Goal: Task Accomplishment & Management: Complete application form

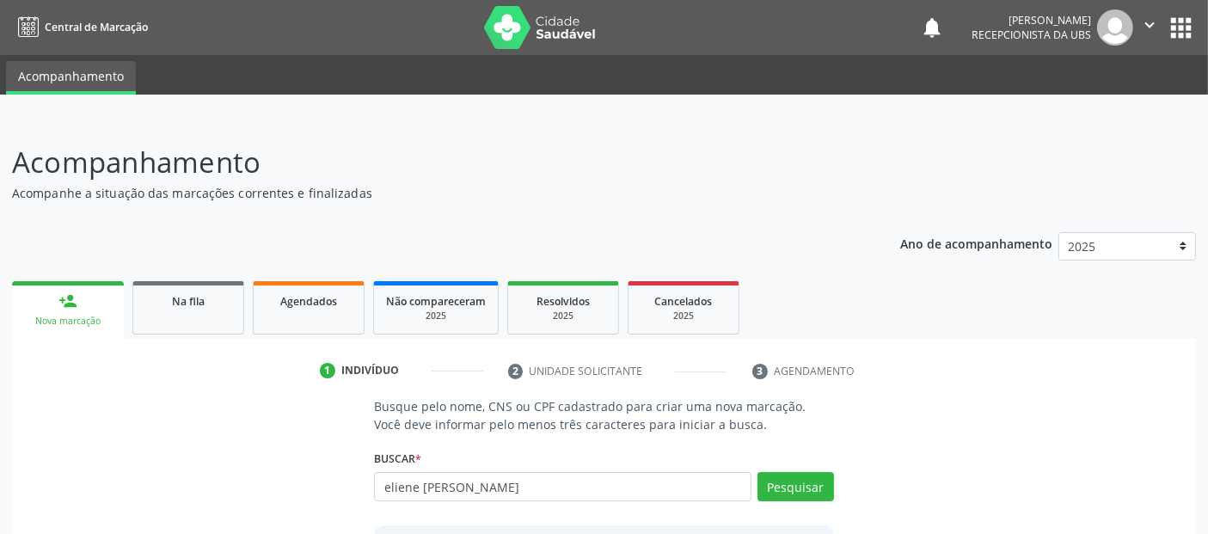
type input "eliene claudia dos santos felintro"
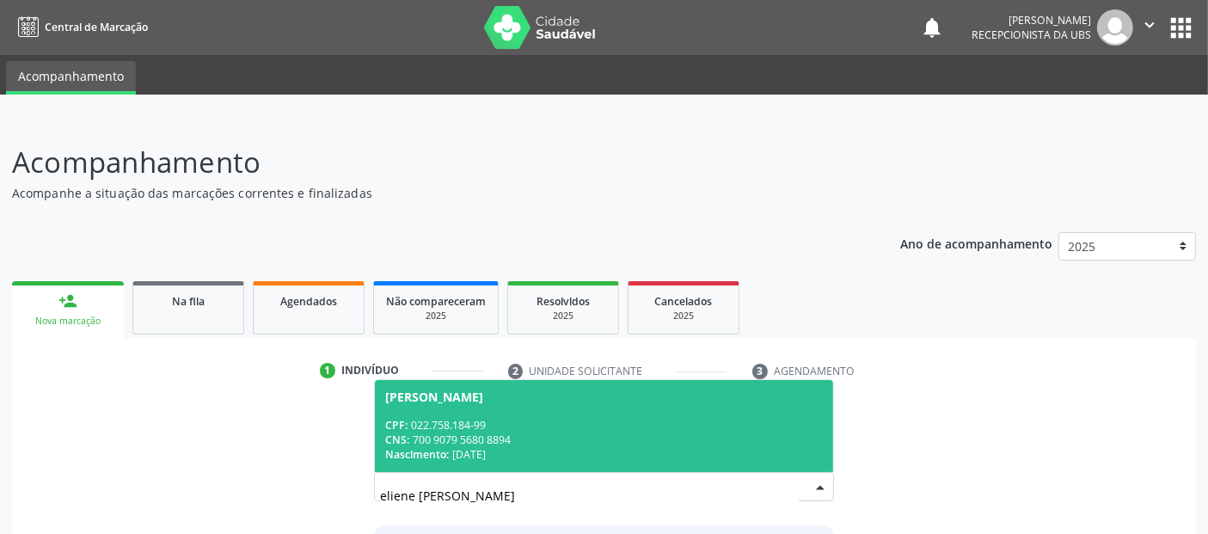
click at [676, 424] on div "CPF: 022.758.184-99" at bounding box center [603, 425] width 437 height 15
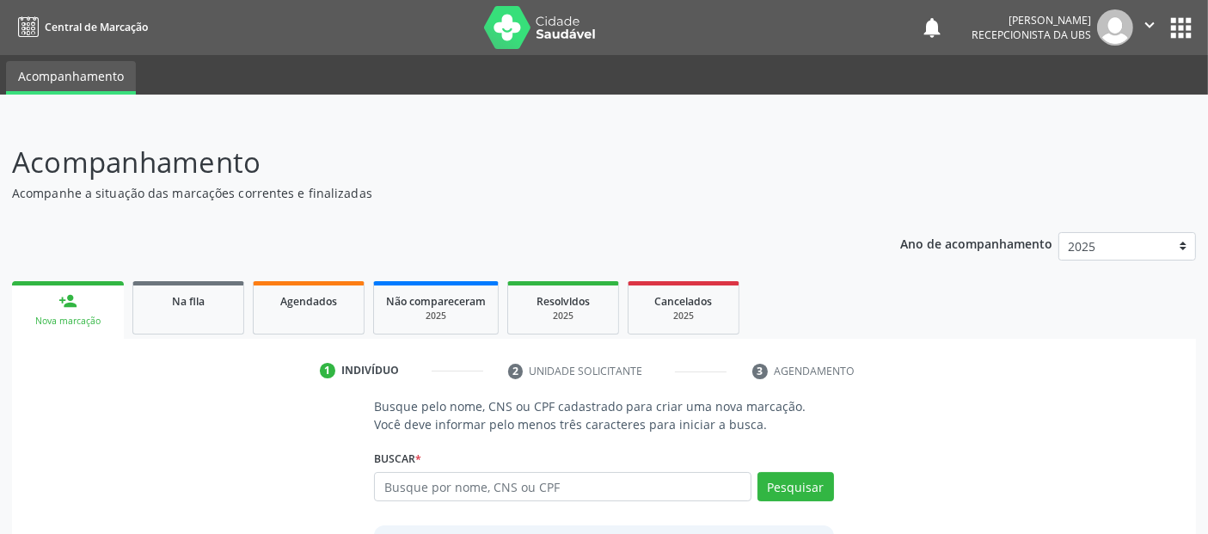
scroll to position [177, 0]
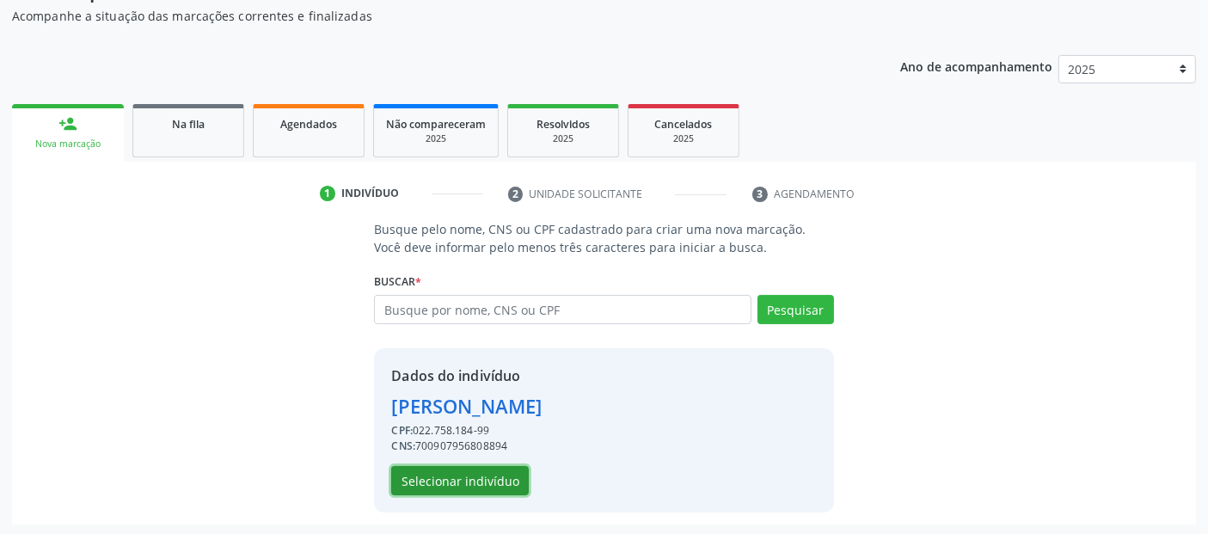
click at [419, 480] on button "Selecionar indivíduo" at bounding box center [460, 480] width 138 height 29
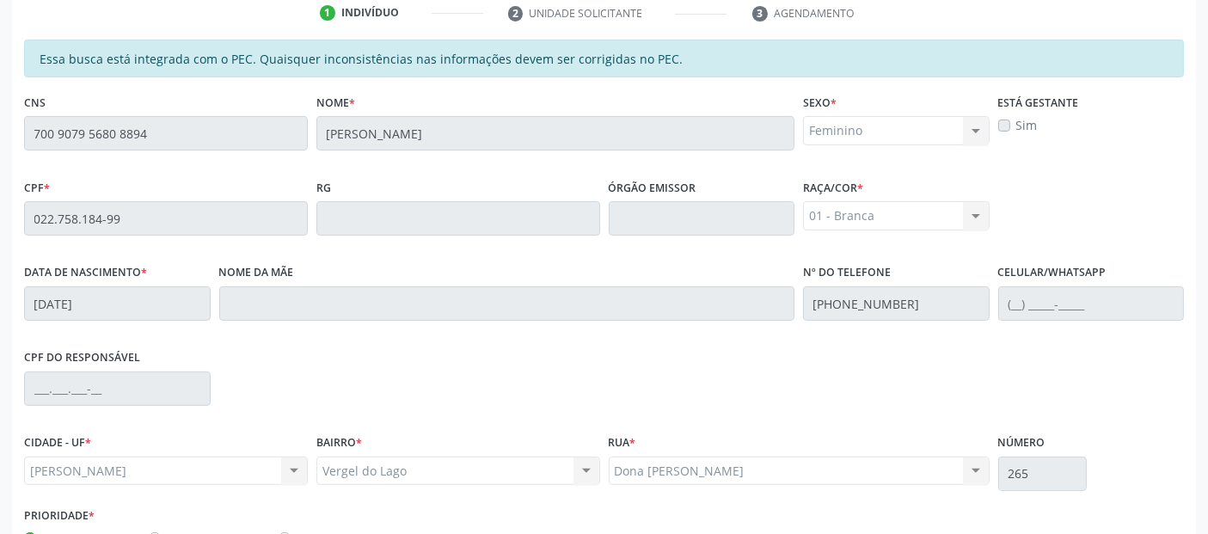
scroll to position [469, 0]
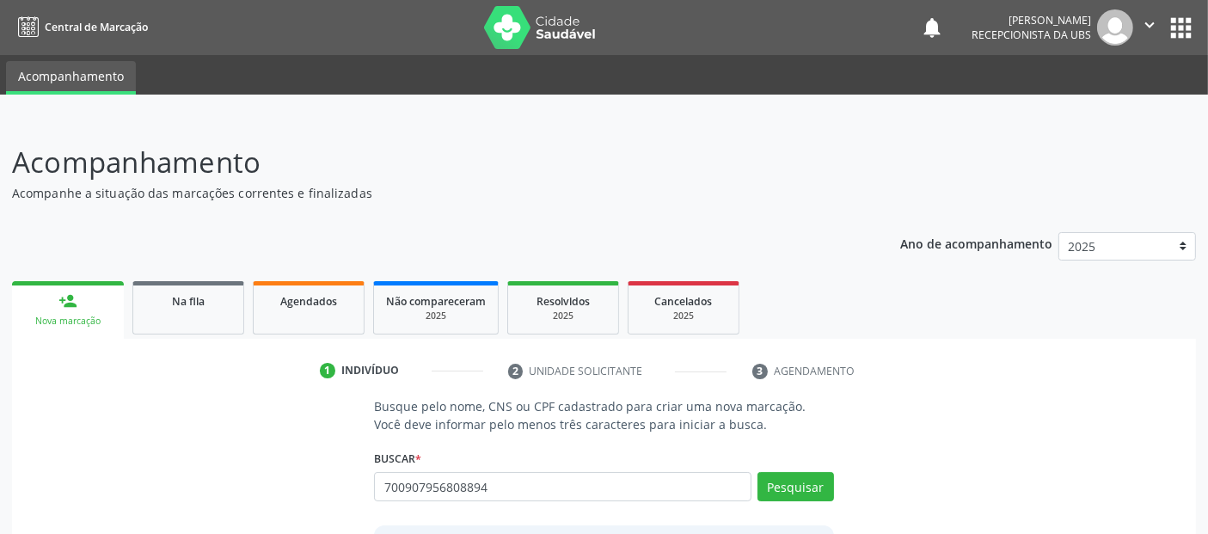
type input "700907956808894"
click at [809, 484] on button "Pesquisar" at bounding box center [795, 486] width 77 height 29
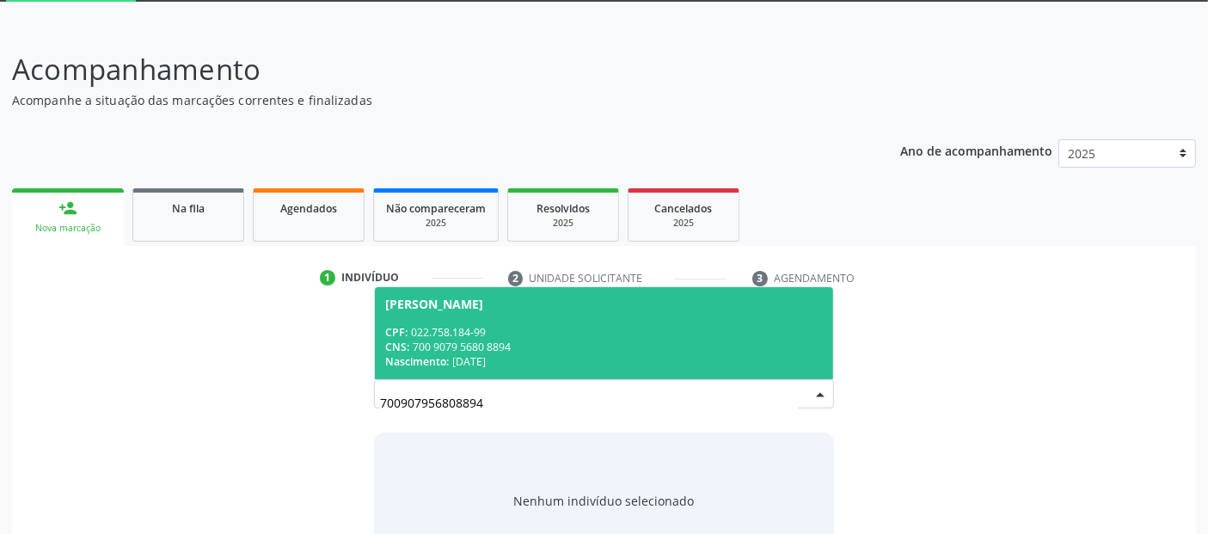
scroll to position [151, 0]
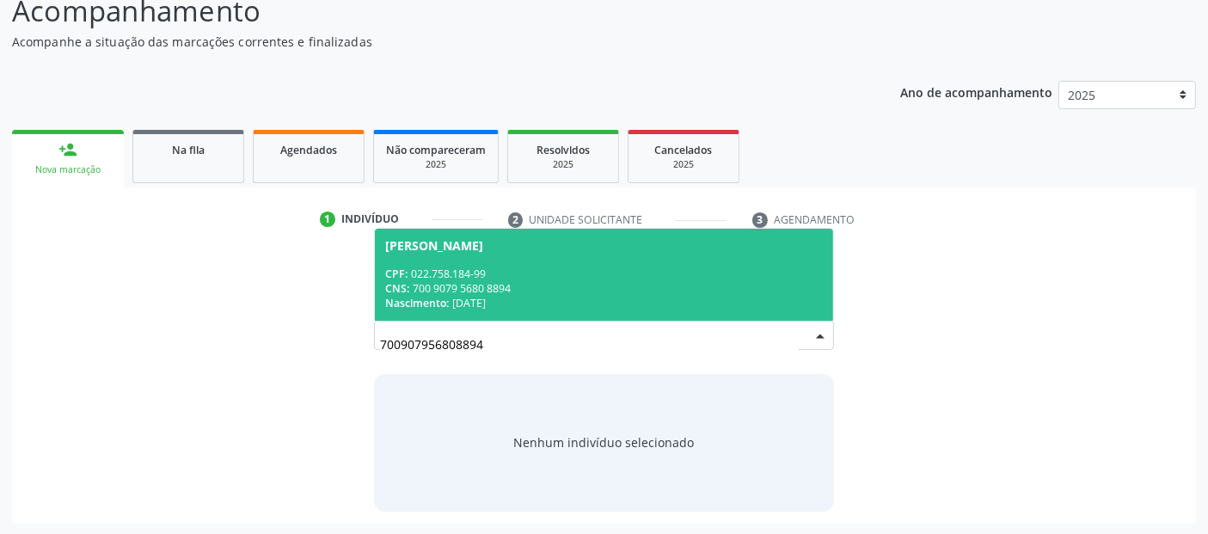
click at [483, 249] on div "[PERSON_NAME]" at bounding box center [434, 246] width 98 height 14
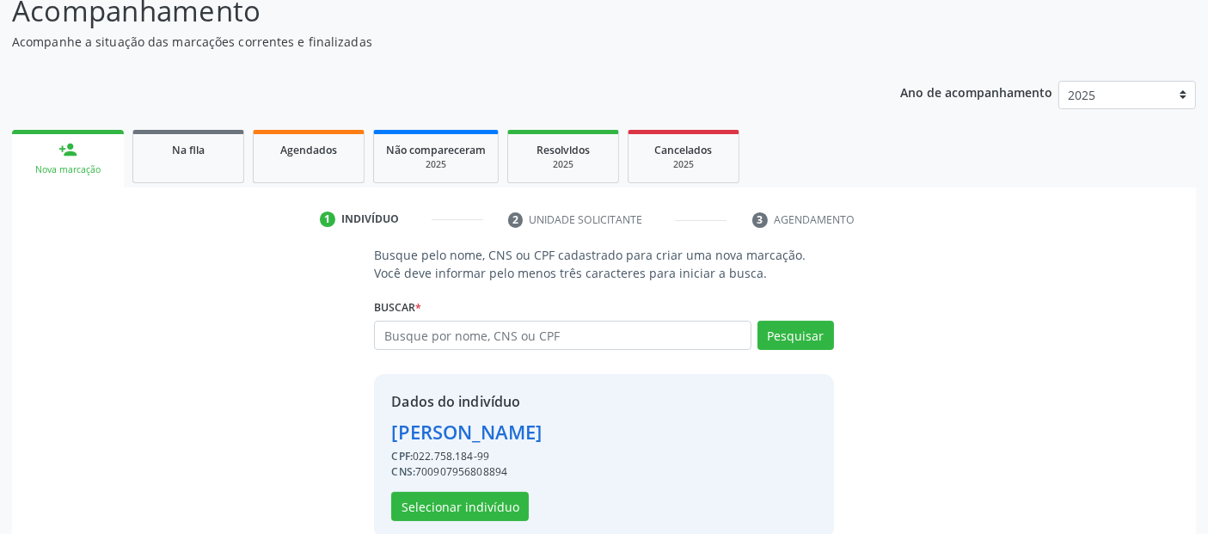
scroll to position [177, 0]
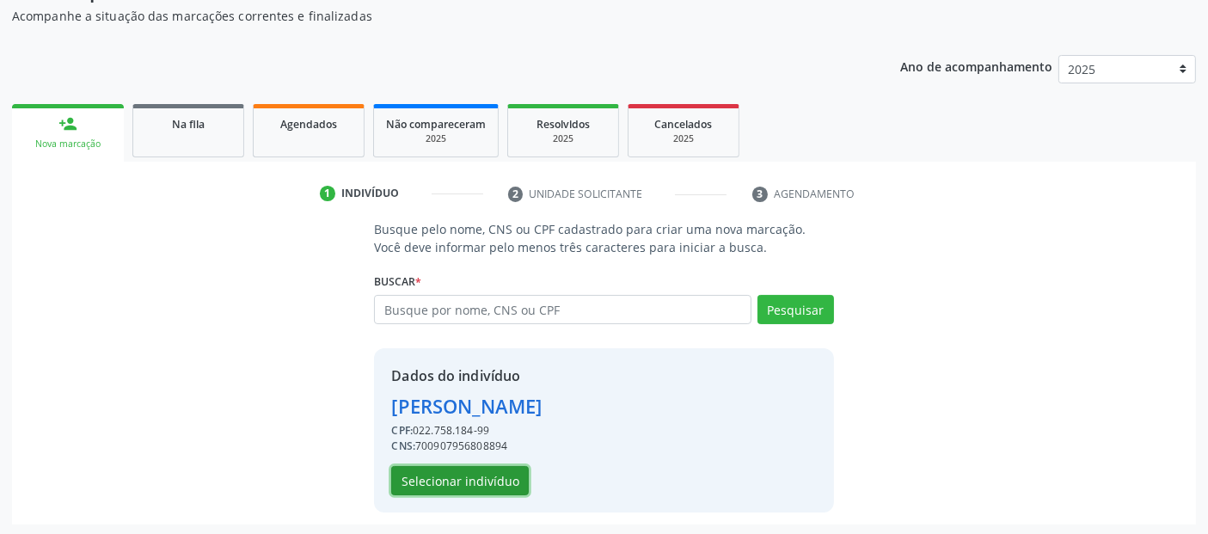
click at [471, 477] on button "Selecionar indivíduo" at bounding box center [460, 480] width 138 height 29
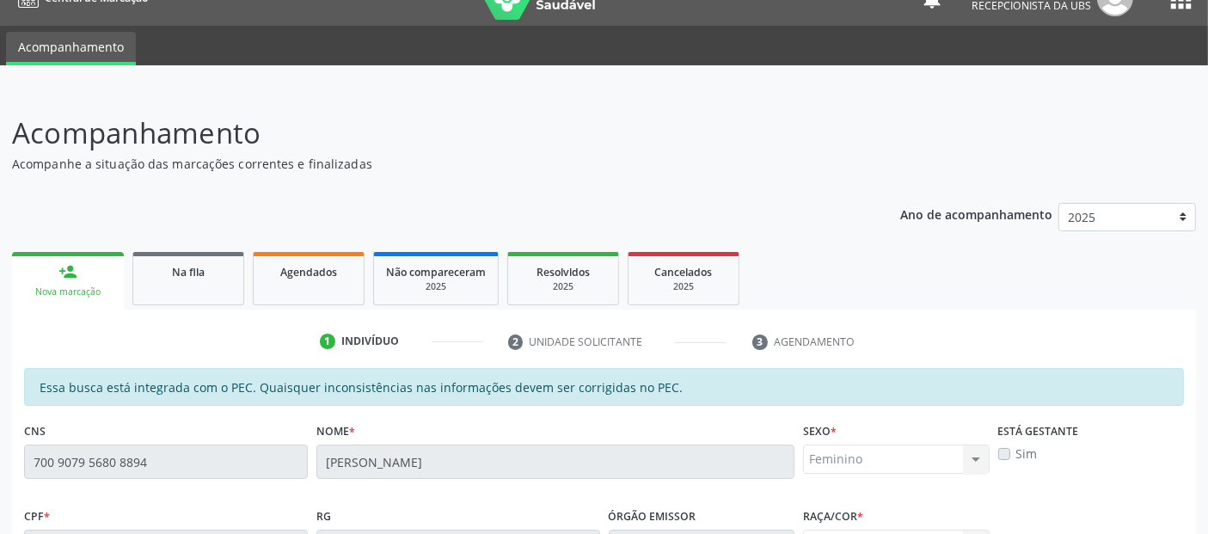
scroll to position [410, 0]
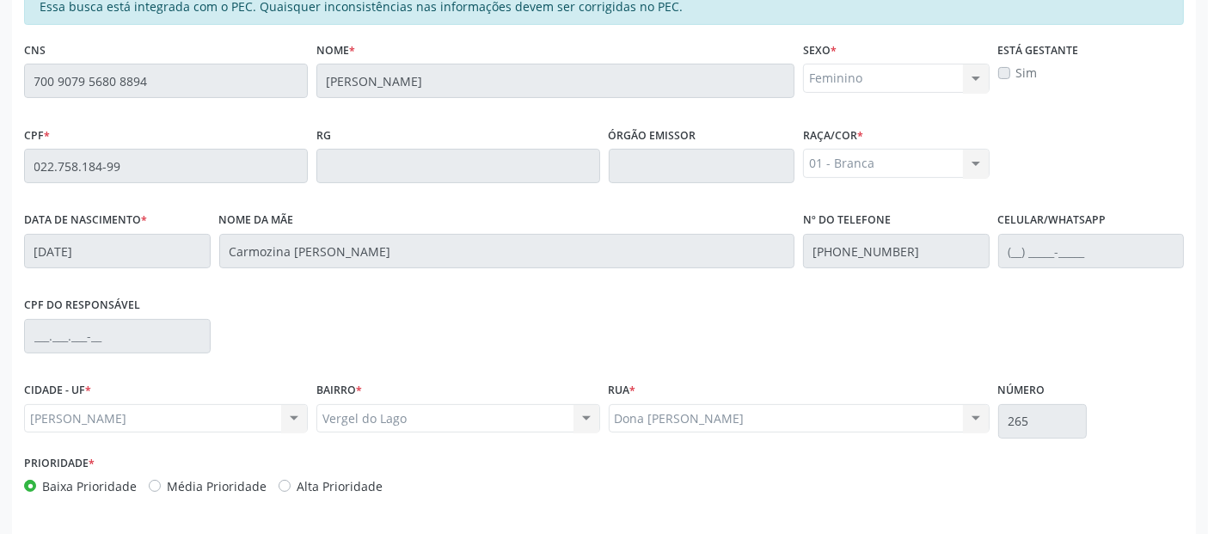
drag, startPoint x: 904, startPoint y: 153, endPoint x: 861, endPoint y: 120, distance: 54.0
click at [867, 129] on div "CPF * 022.758.184-99 RG Órgão emissor Raça/cor * 01 - Branca 01 - Branca 02 - P…" at bounding box center [604, 164] width 1168 height 85
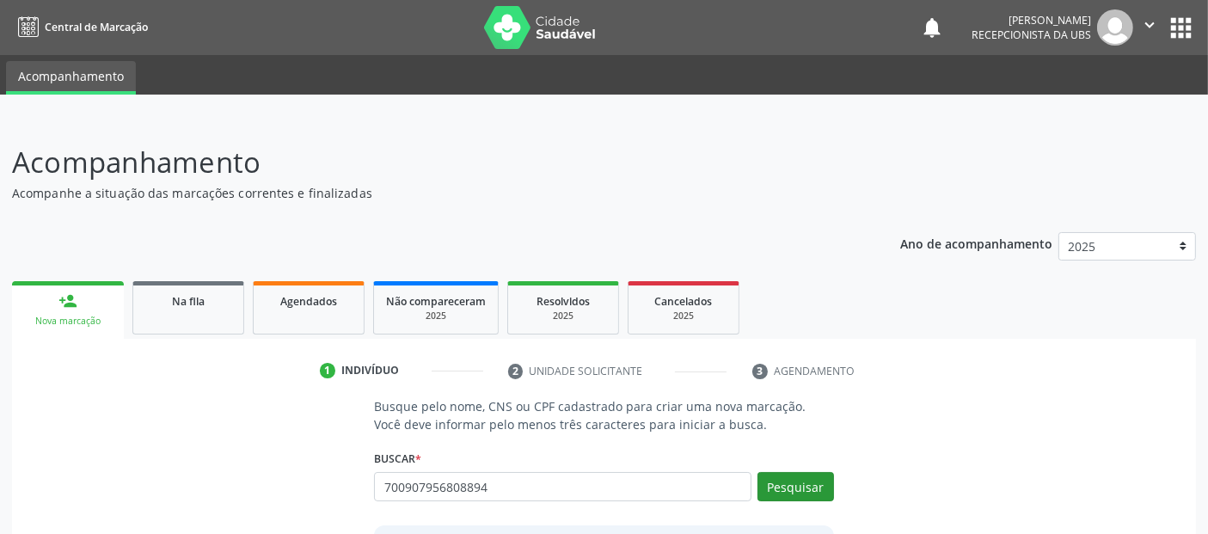
type input "700907956808894"
click at [799, 476] on button "Pesquisar" at bounding box center [795, 486] width 77 height 29
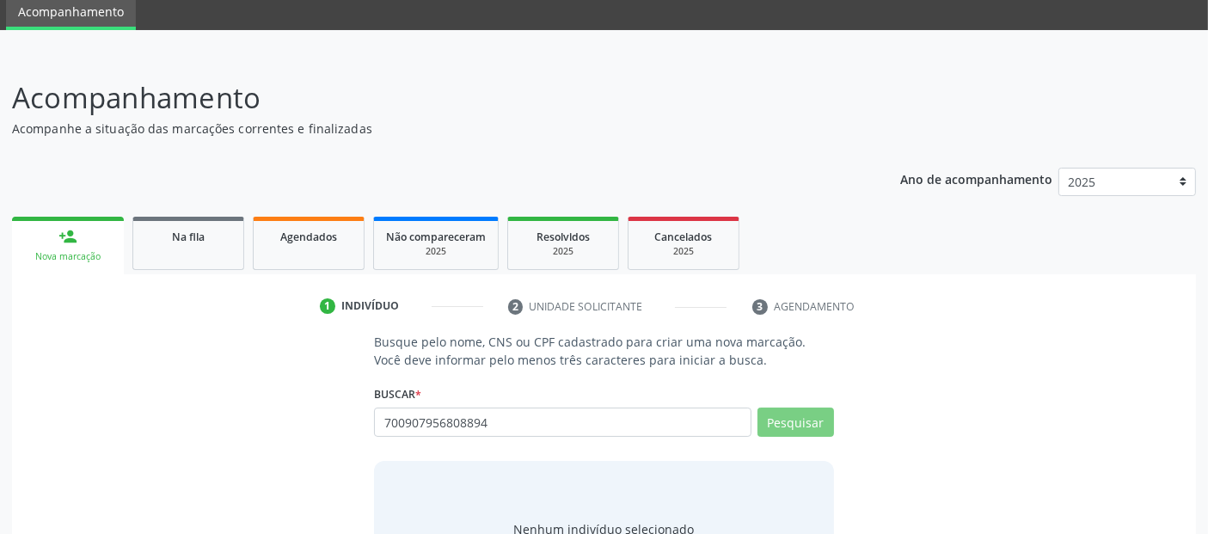
scroll to position [151, 0]
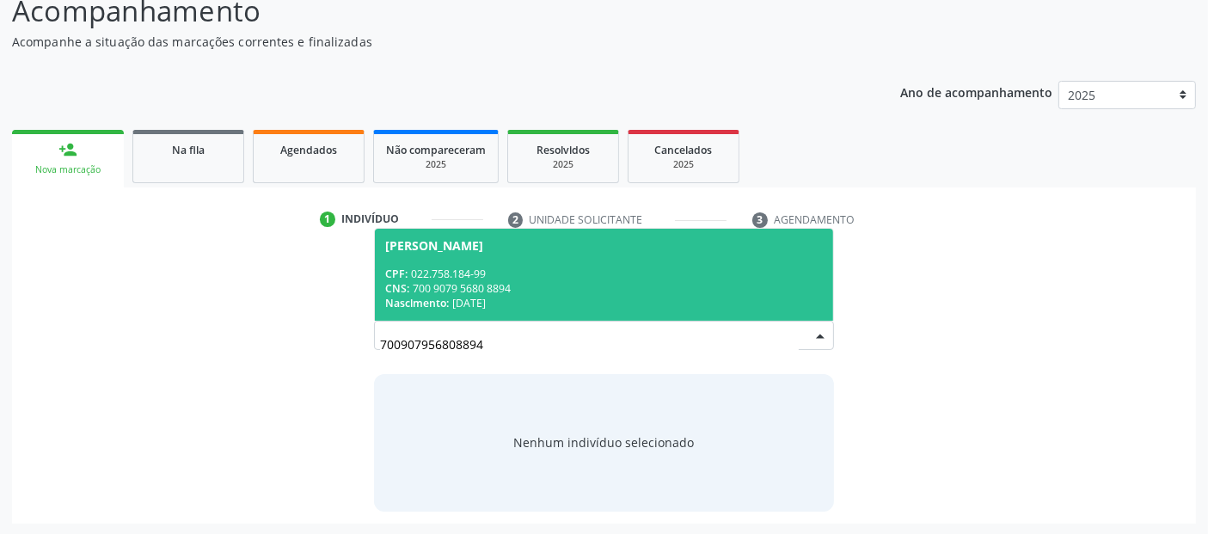
click at [484, 259] on span "Eliene Claudia dos Santos Felintro CPF: 022.758.184-99 CNS: 700 9079 5680 8894 …" at bounding box center [603, 275] width 457 height 92
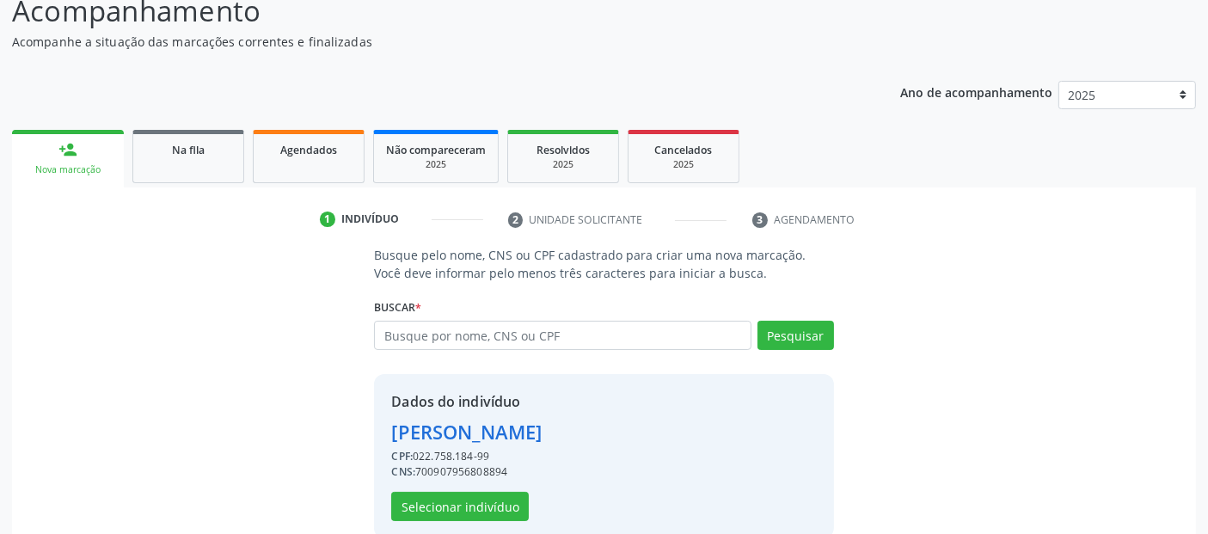
scroll to position [177, 0]
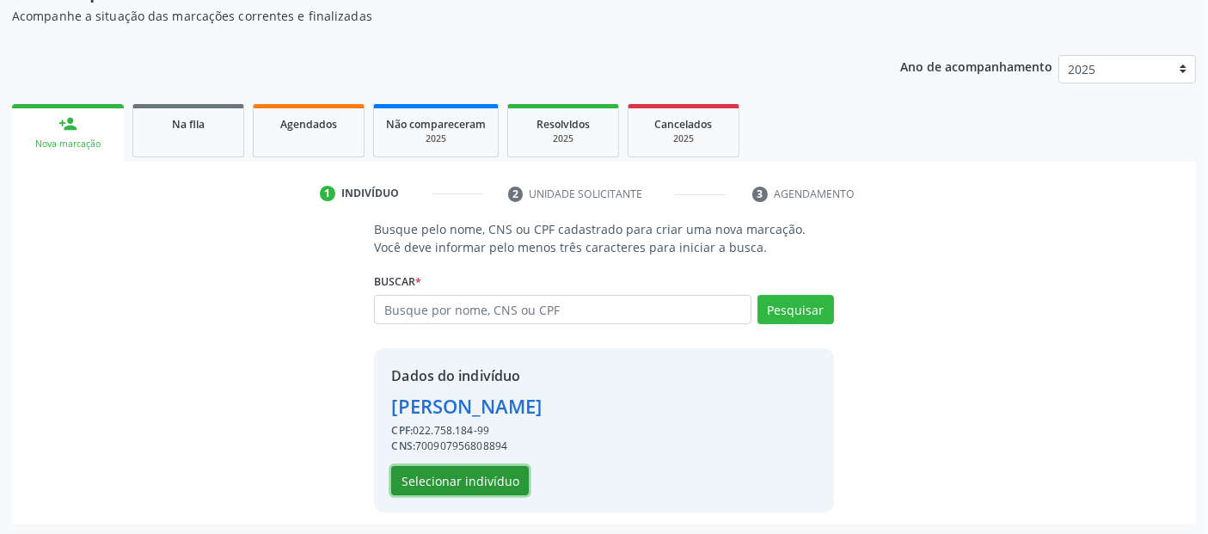
click at [508, 474] on button "Selecionar indivíduo" at bounding box center [460, 480] width 138 height 29
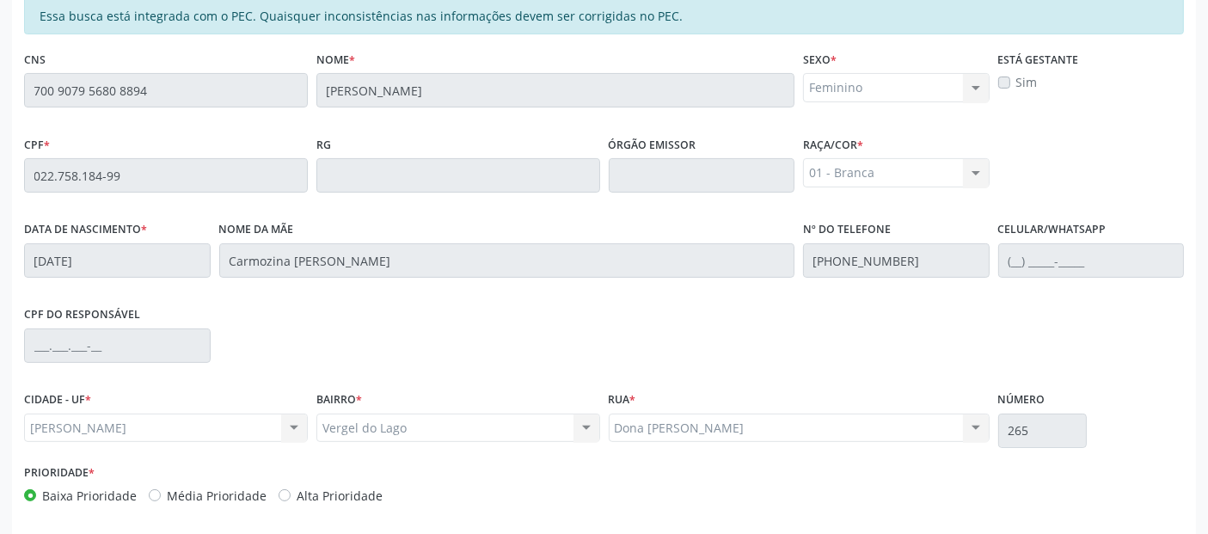
scroll to position [469, 0]
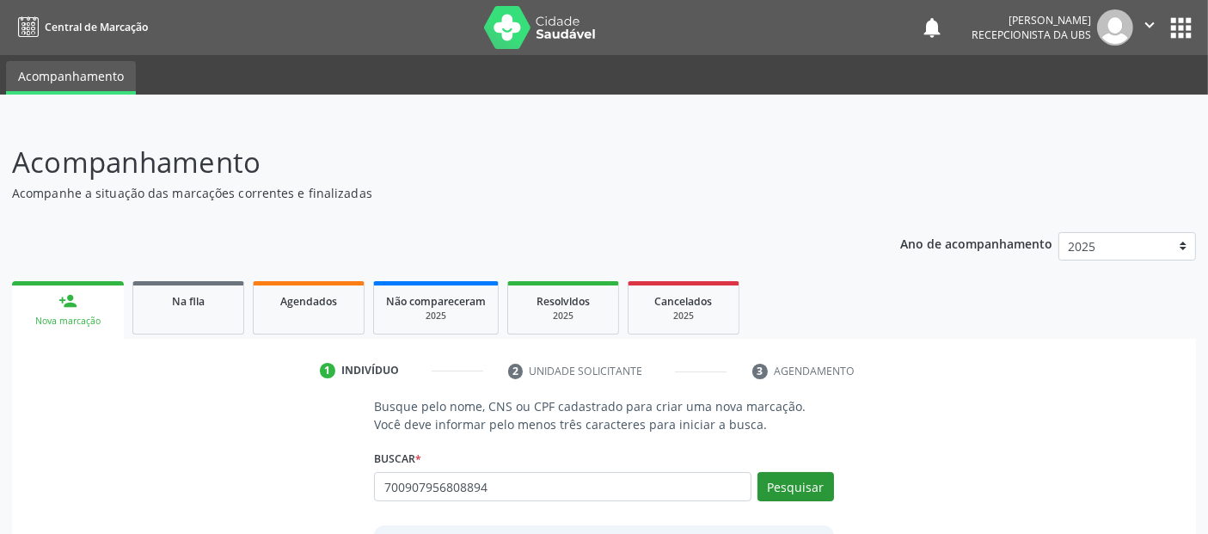
type input "700907956808894"
click at [813, 482] on button "Pesquisar" at bounding box center [795, 486] width 77 height 29
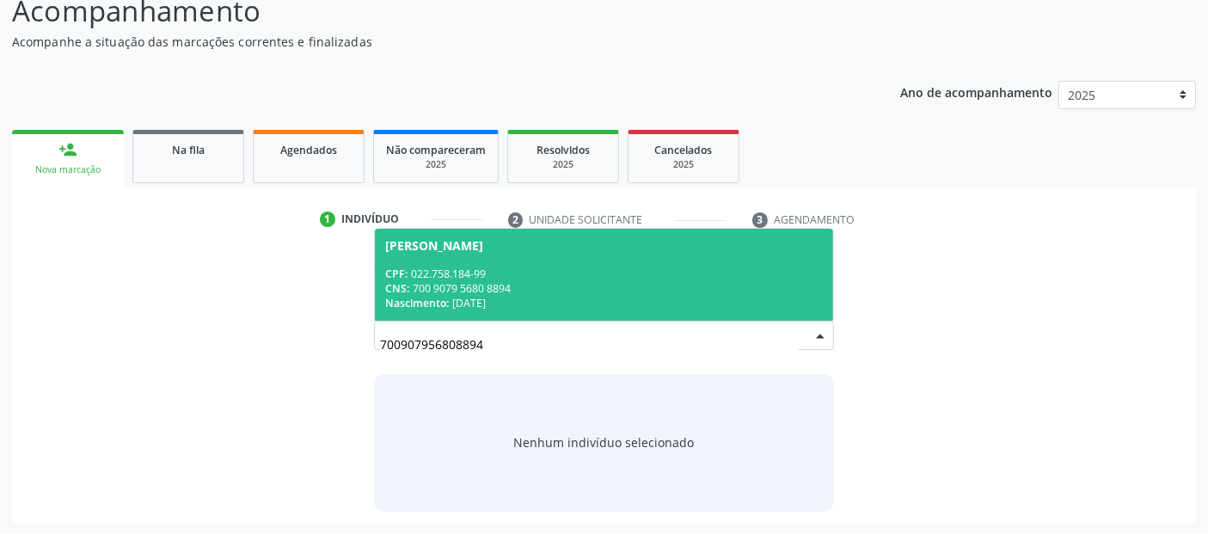
click at [526, 268] on div "CPF: 022.758.184-99" at bounding box center [603, 273] width 437 height 15
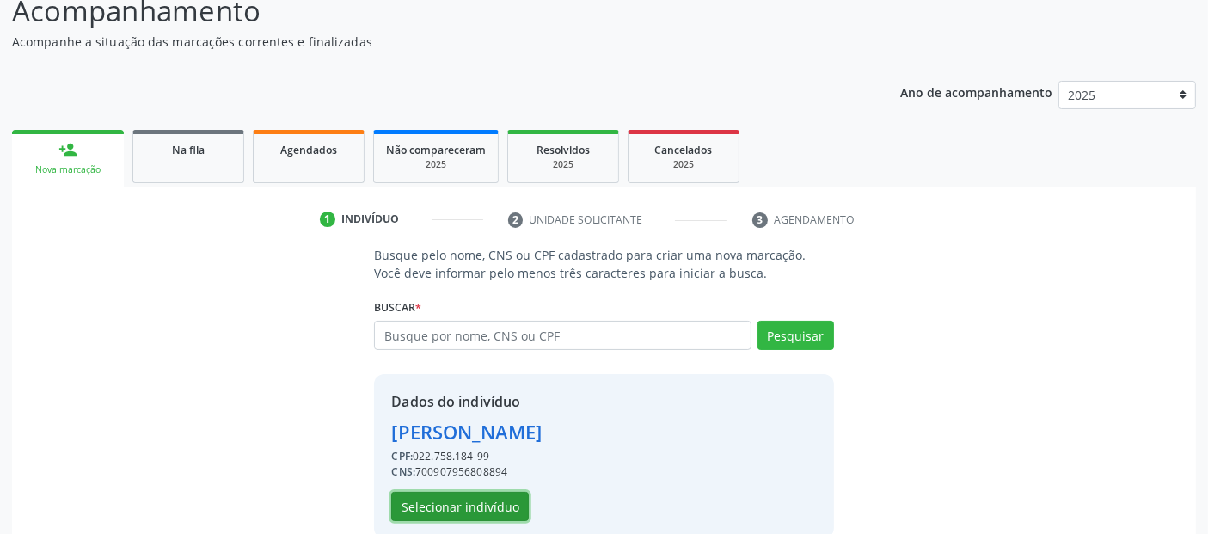
click at [459, 496] on button "Selecionar indivíduo" at bounding box center [460, 506] width 138 height 29
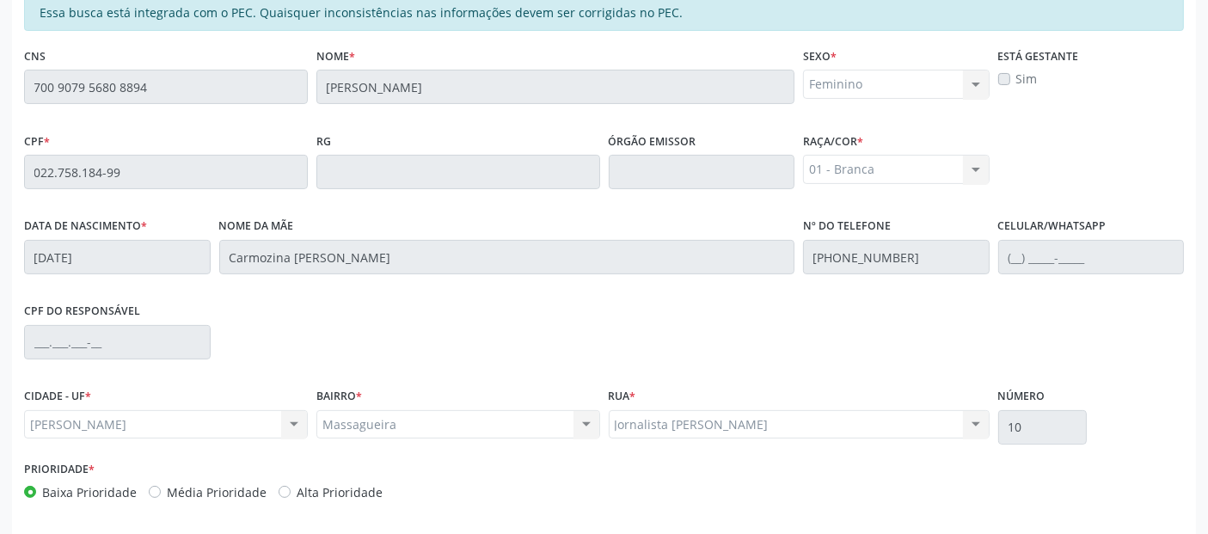
scroll to position [469, 0]
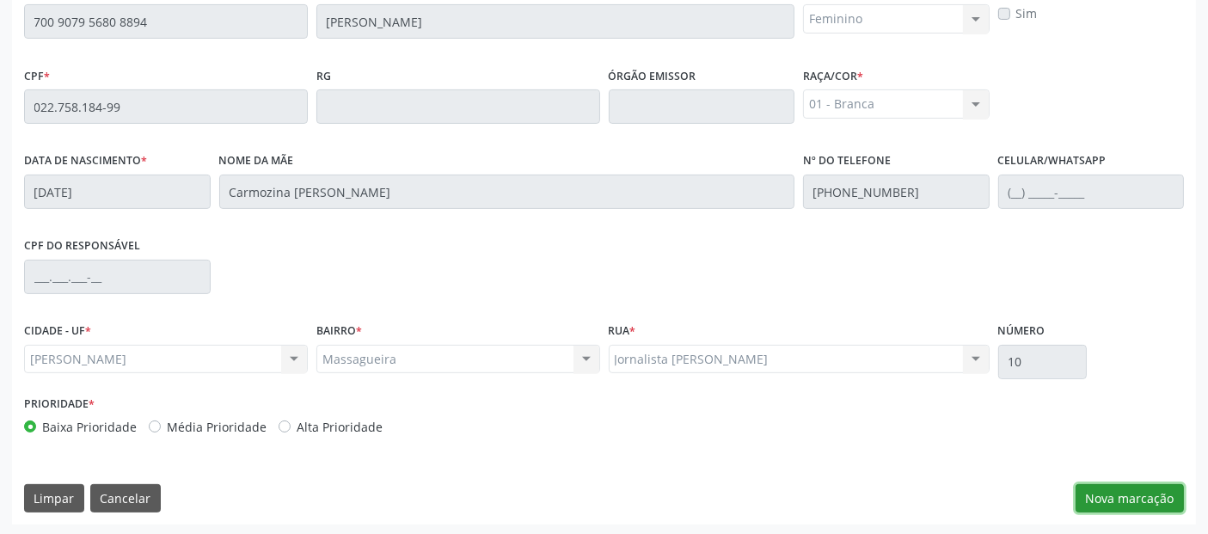
click at [1166, 499] on button "Nova marcação" at bounding box center [1129, 498] width 108 height 29
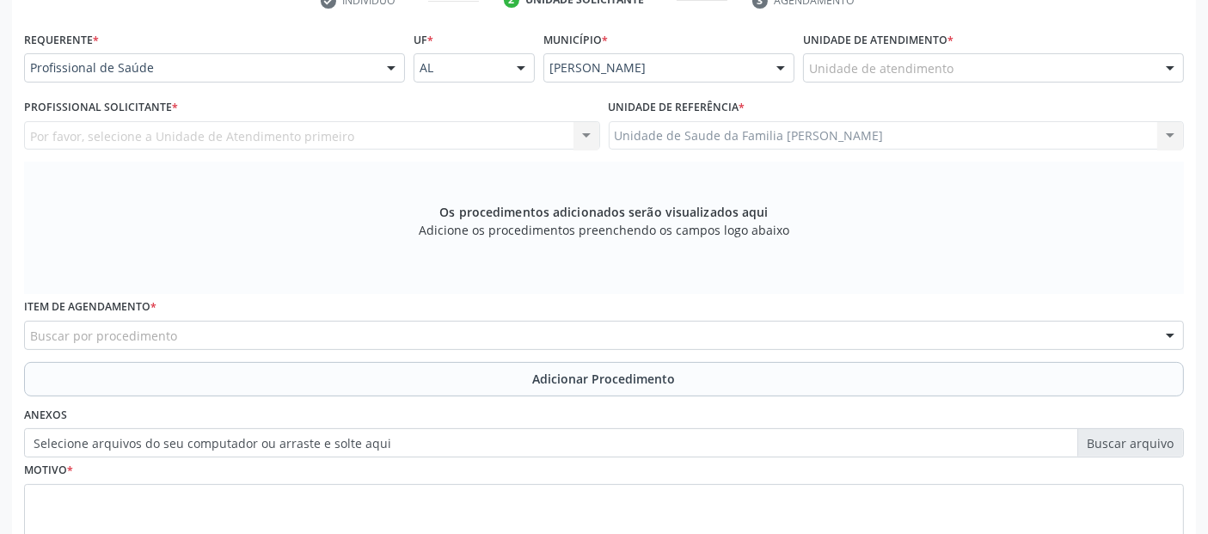
scroll to position [307, 0]
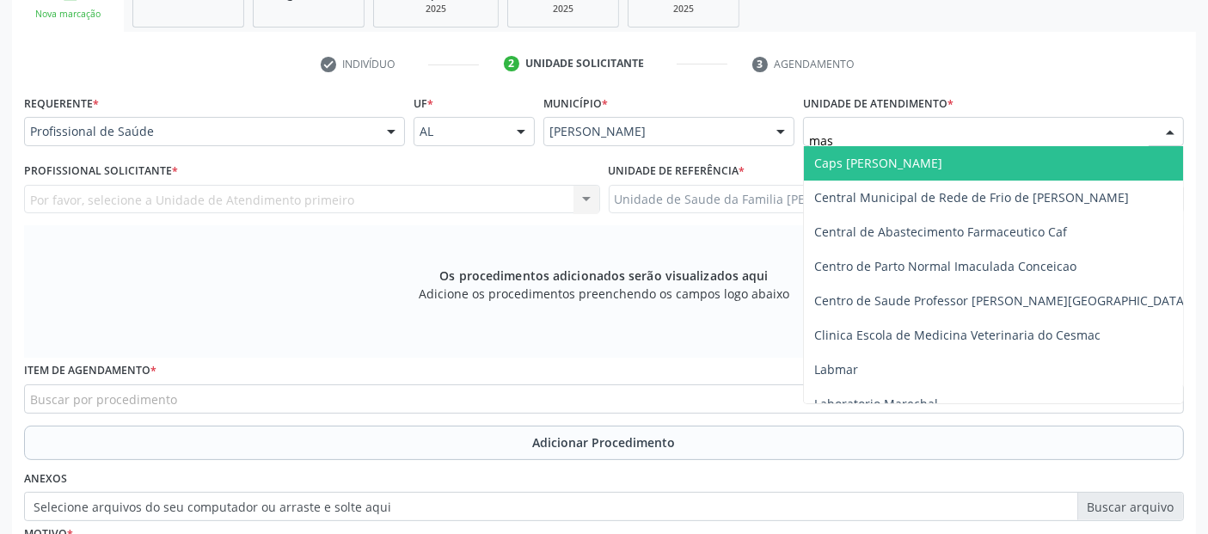
type input "mass"
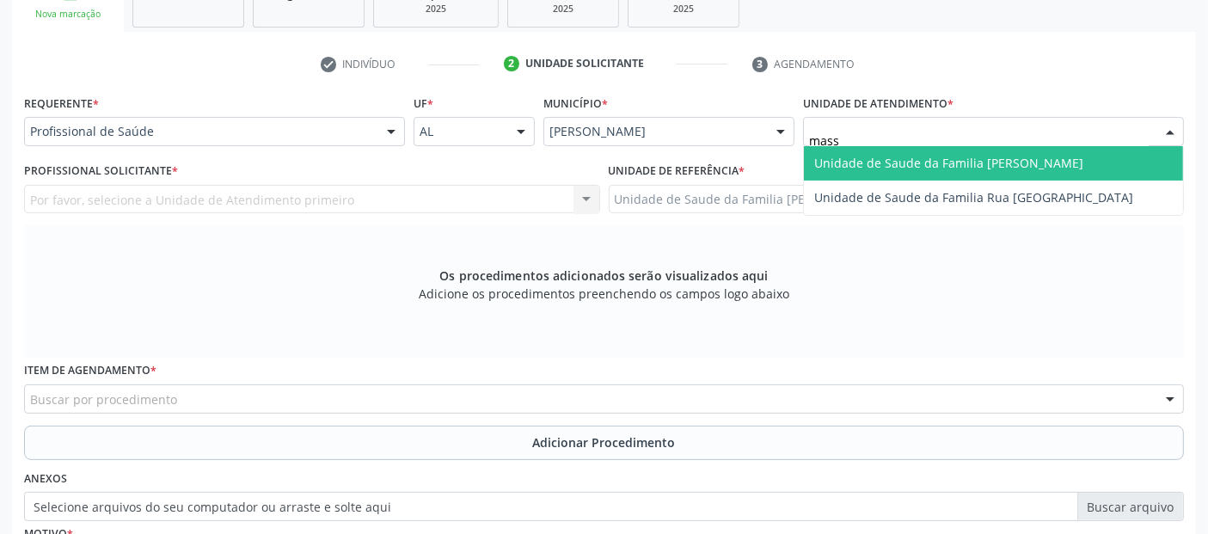
click at [881, 168] on span "Unidade de Saude da Familia [PERSON_NAME]" at bounding box center [948, 163] width 269 height 16
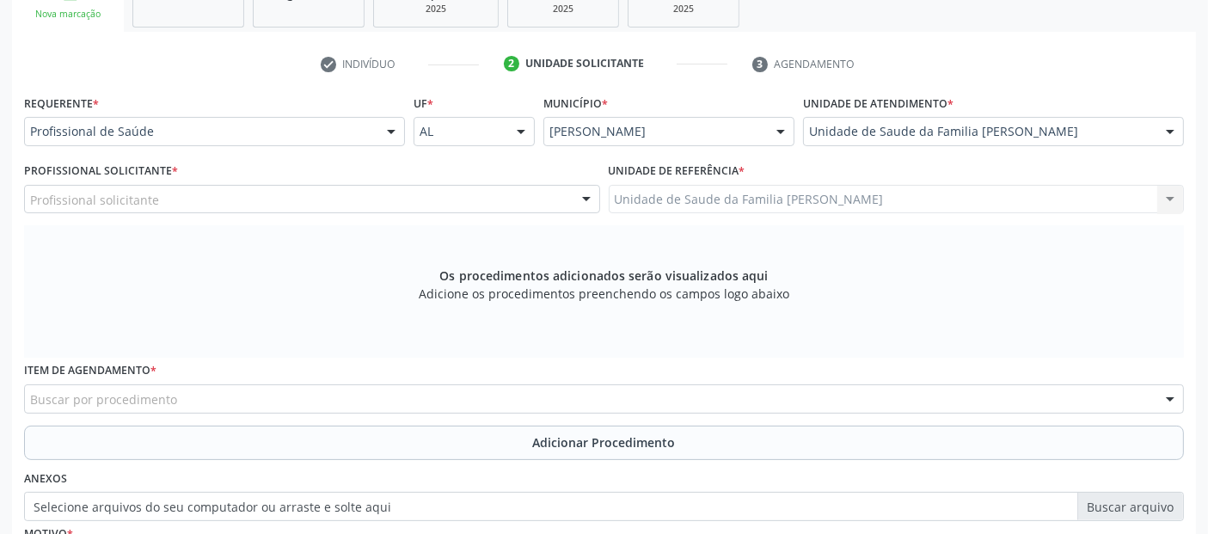
click at [230, 202] on div "Profissional solicitante" at bounding box center [312, 199] width 576 height 29
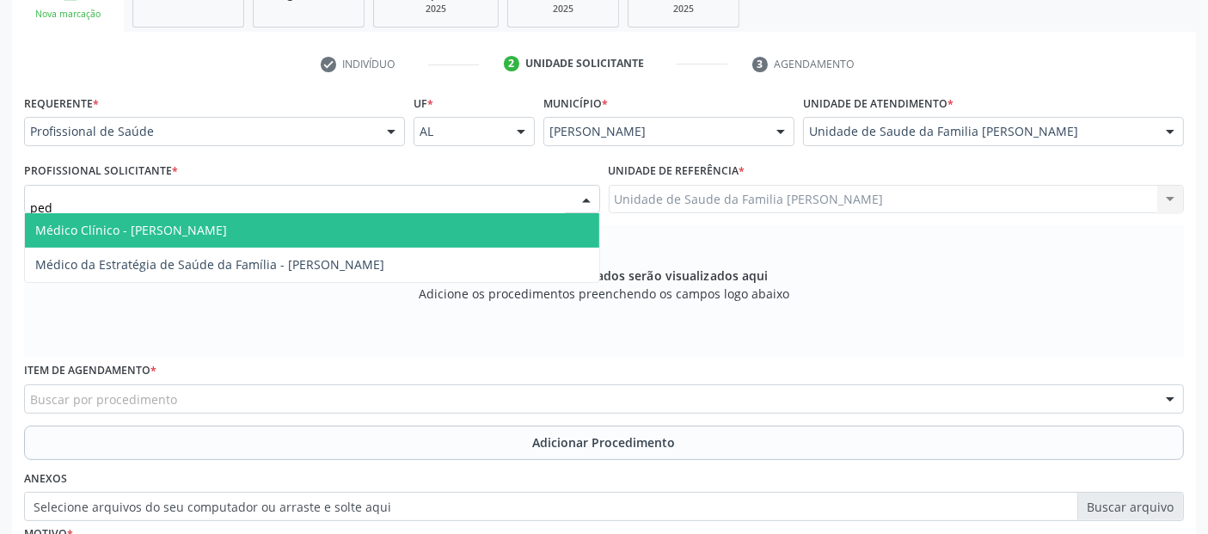
type input "pedr"
click at [190, 225] on span "Médico Clínico - [PERSON_NAME]" at bounding box center [131, 230] width 192 height 16
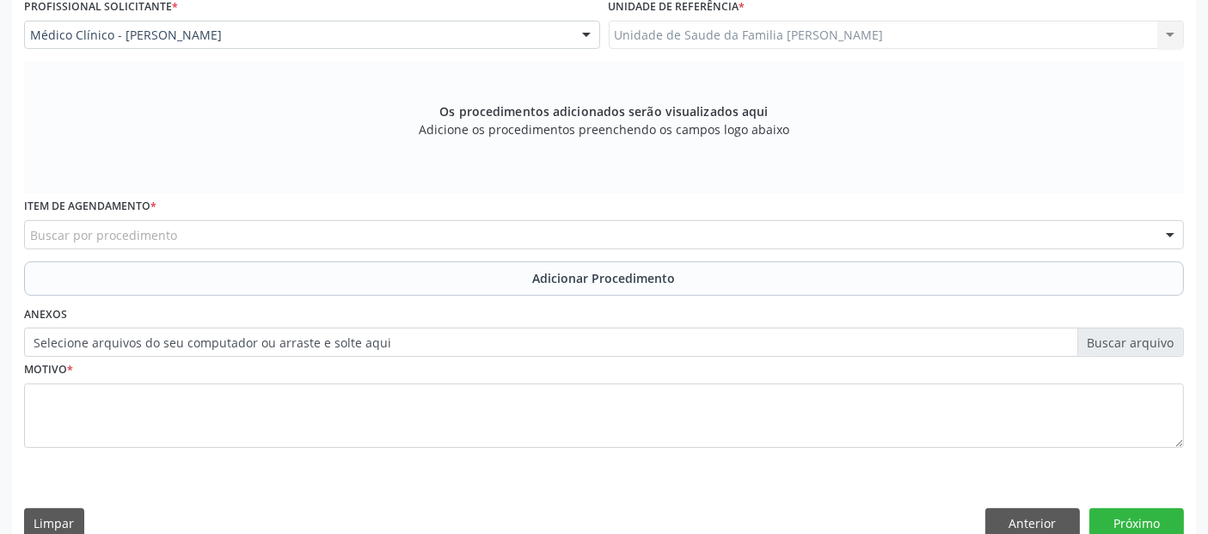
scroll to position [496, 0]
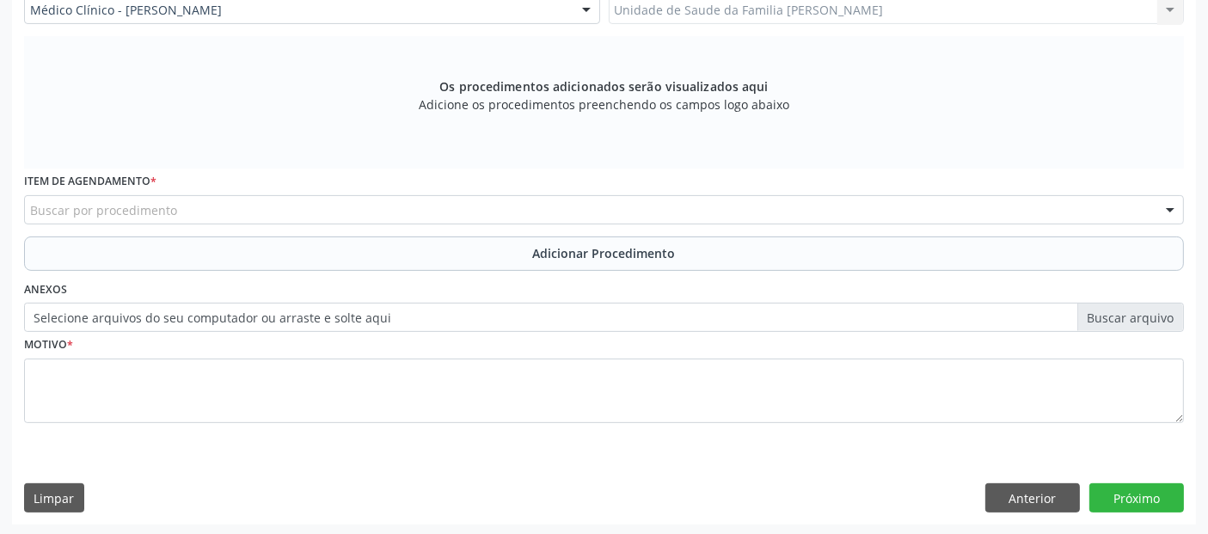
click at [199, 227] on div "Item de agendamento * Buscar por procedimento 0304070076 - .Quimioterapia de Le…" at bounding box center [604, 201] width 1168 height 67
click at [191, 220] on div "Buscar por procedimento" at bounding box center [604, 209] width 1160 height 29
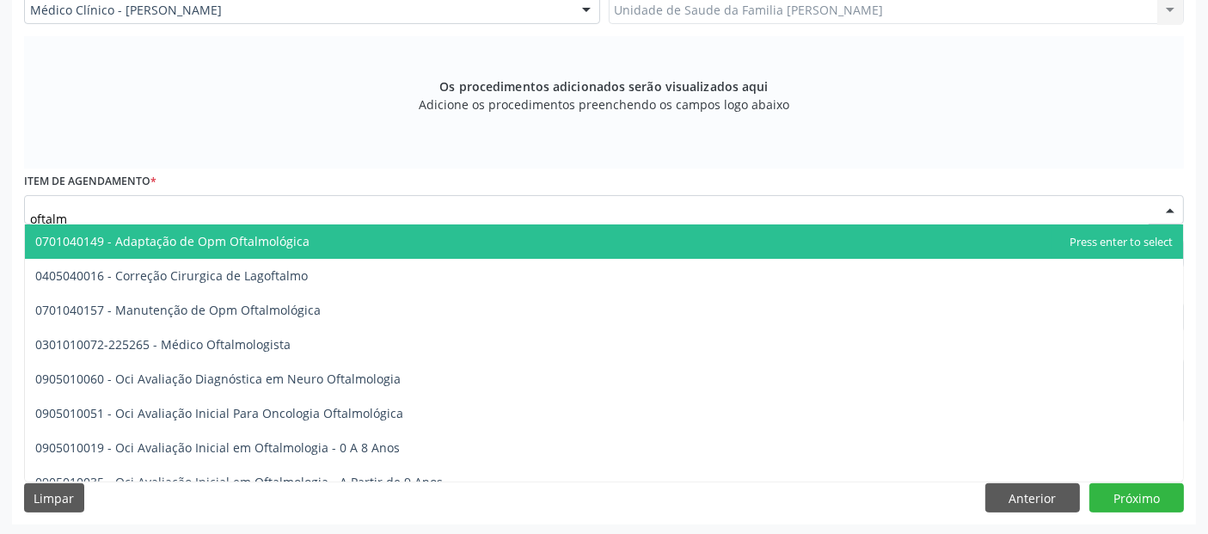
type input "oftalmo"
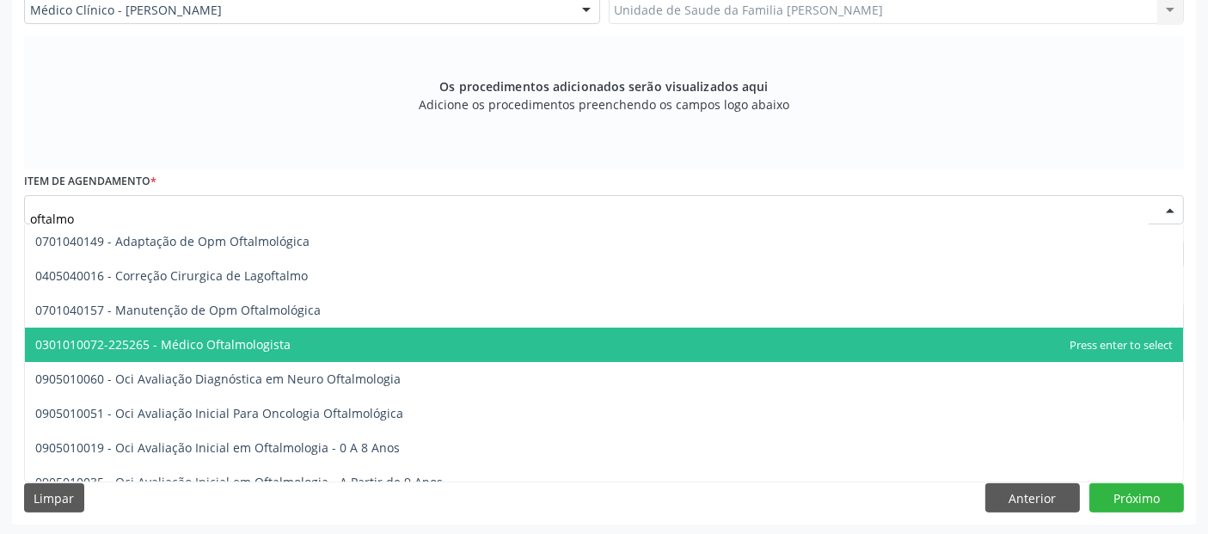
click at [227, 336] on span "0301010072-225265 - Médico Oftalmologista" at bounding box center [162, 344] width 255 height 16
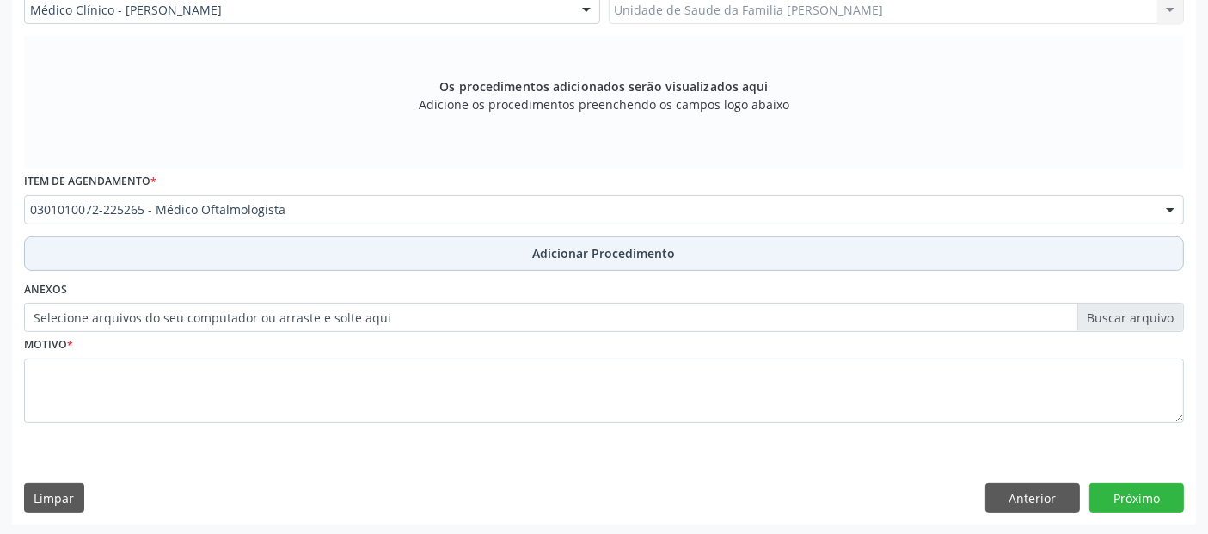
click at [399, 255] on button "Adicionar Procedimento" at bounding box center [604, 253] width 1160 height 34
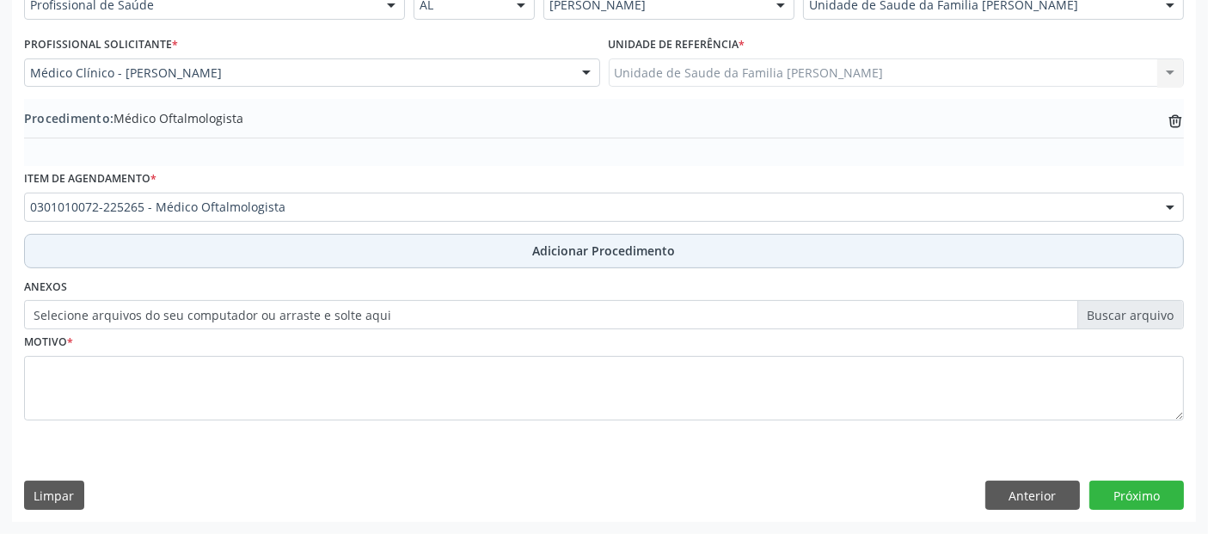
scroll to position [431, 0]
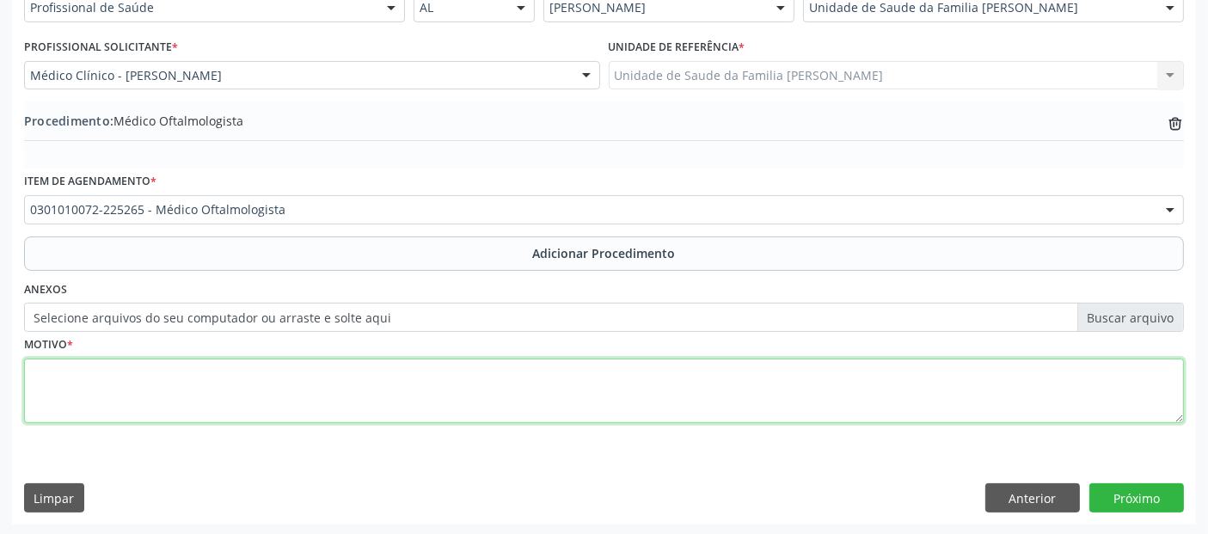
click at [340, 364] on textarea at bounding box center [604, 390] width 1160 height 65
type textarea "d"
type textarea "DÉFICT DE ACUIDADE VISUAL."
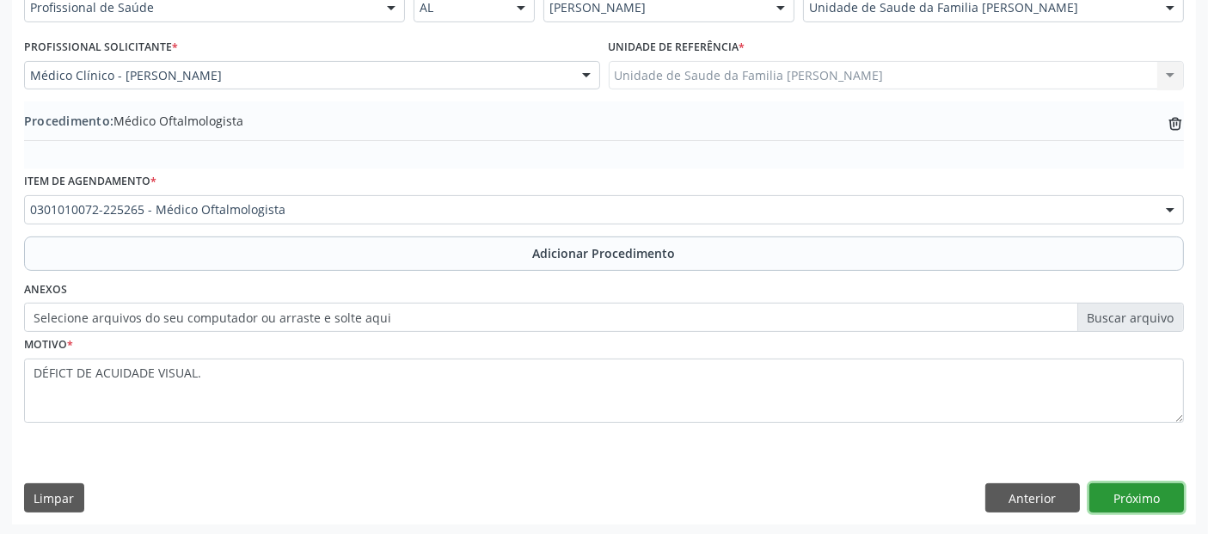
click at [1167, 483] on button "Próximo" at bounding box center [1136, 497] width 95 height 29
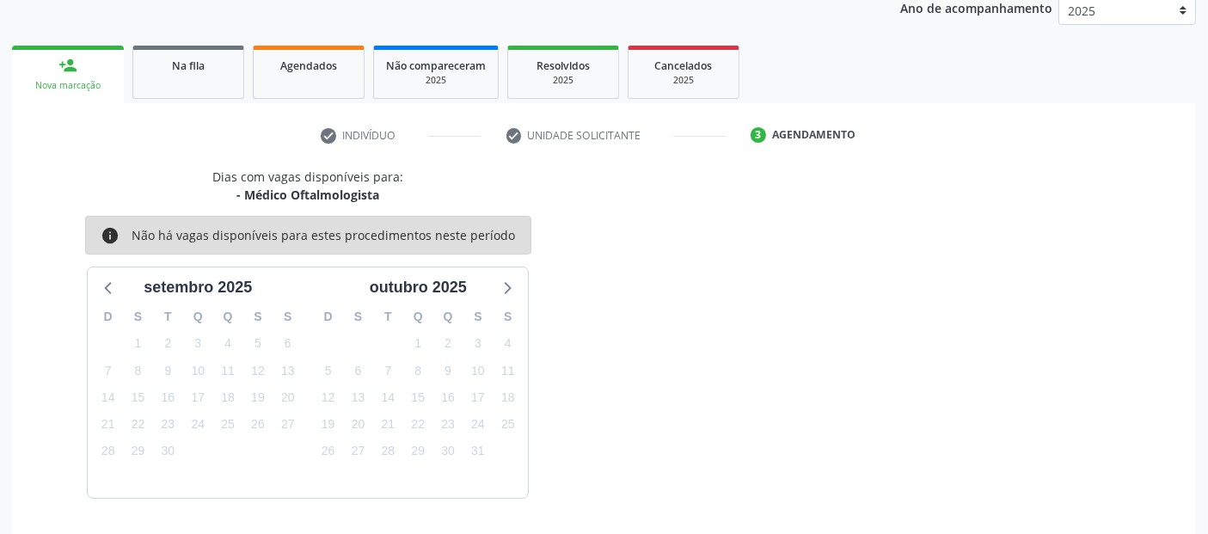
scroll to position [286, 0]
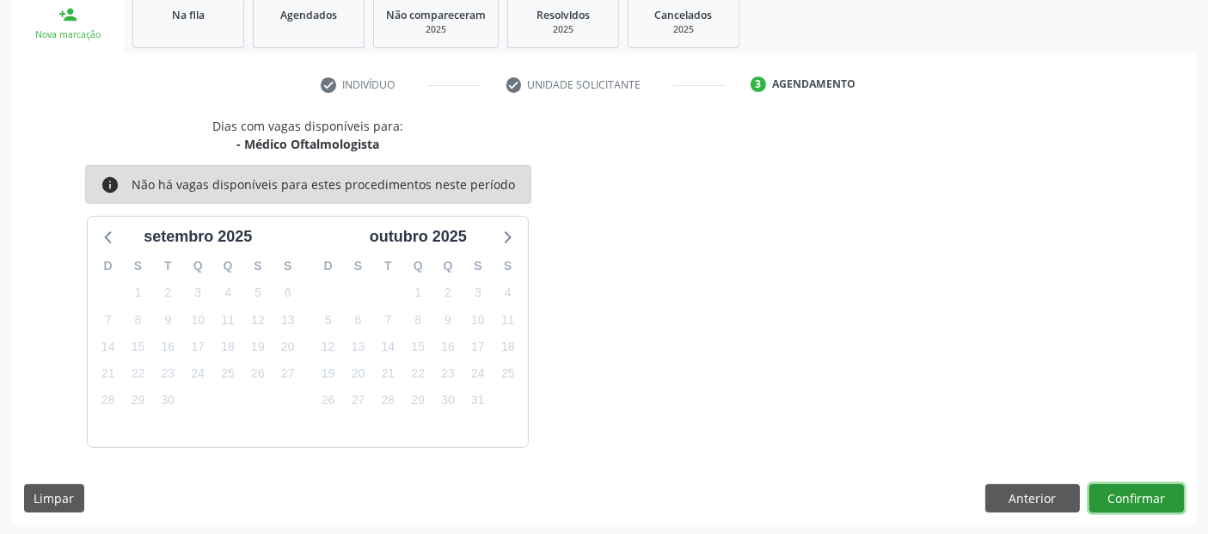
click at [1138, 497] on button "Confirmar" at bounding box center [1136, 498] width 95 height 29
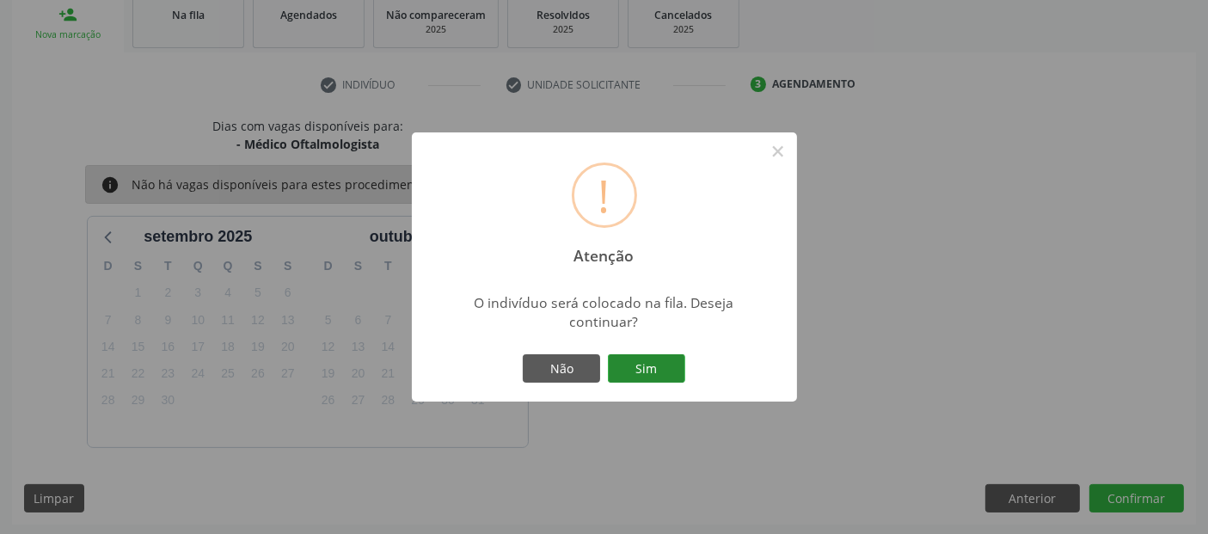
click at [676, 373] on button "Sim" at bounding box center [646, 368] width 77 height 29
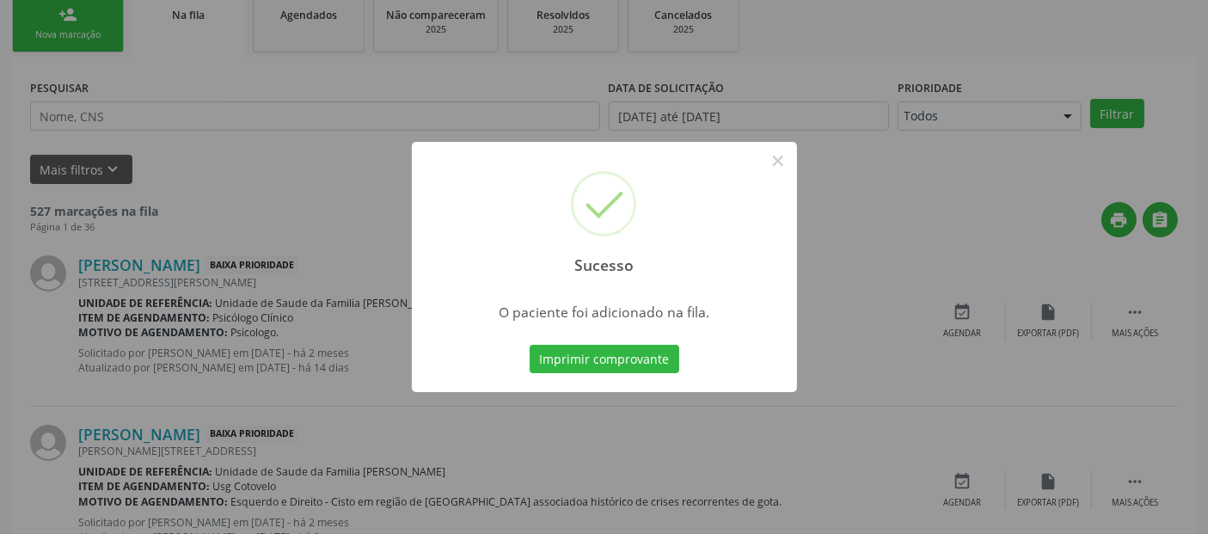
scroll to position [56, 0]
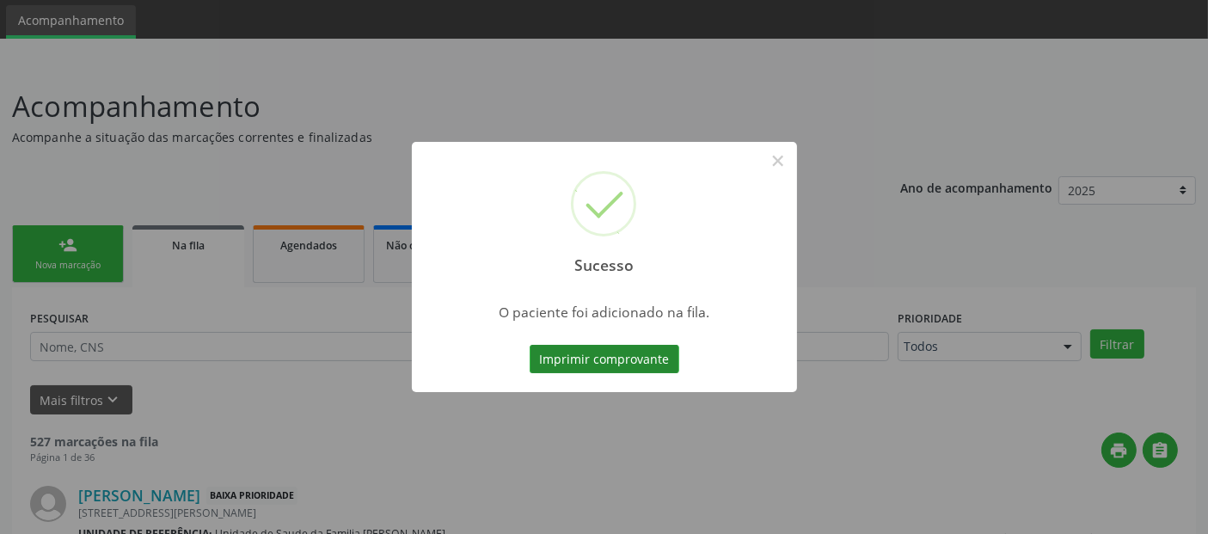
click at [633, 352] on button "Imprimir comprovante" at bounding box center [604, 359] width 150 height 29
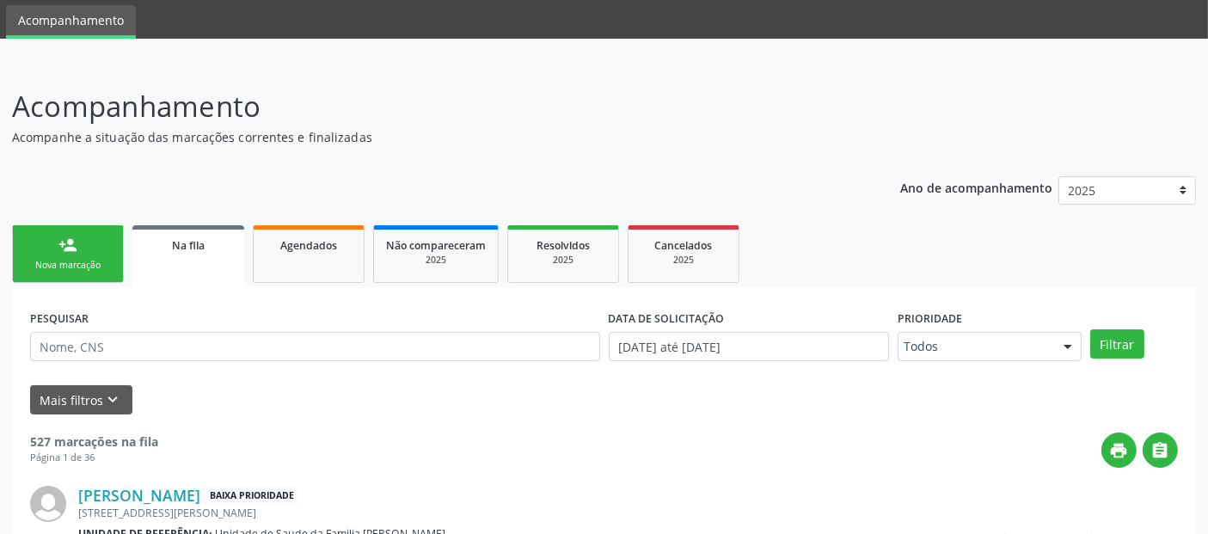
click at [74, 254] on link "person_add Nova marcação" at bounding box center [68, 254] width 112 height 58
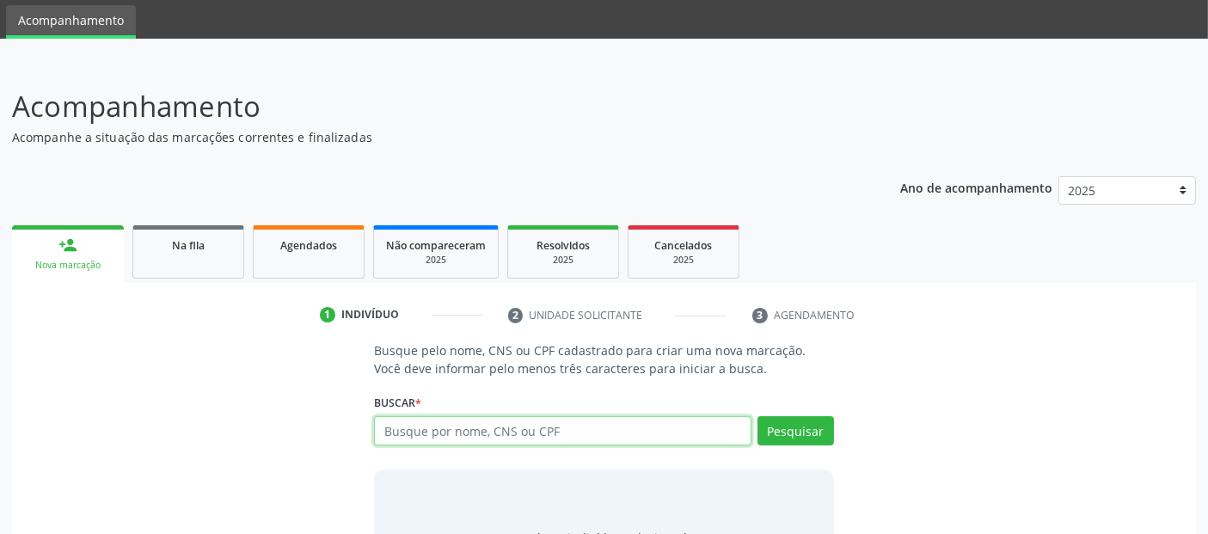
click at [646, 423] on input "text" at bounding box center [562, 430] width 376 height 29
type input "700501362198056"
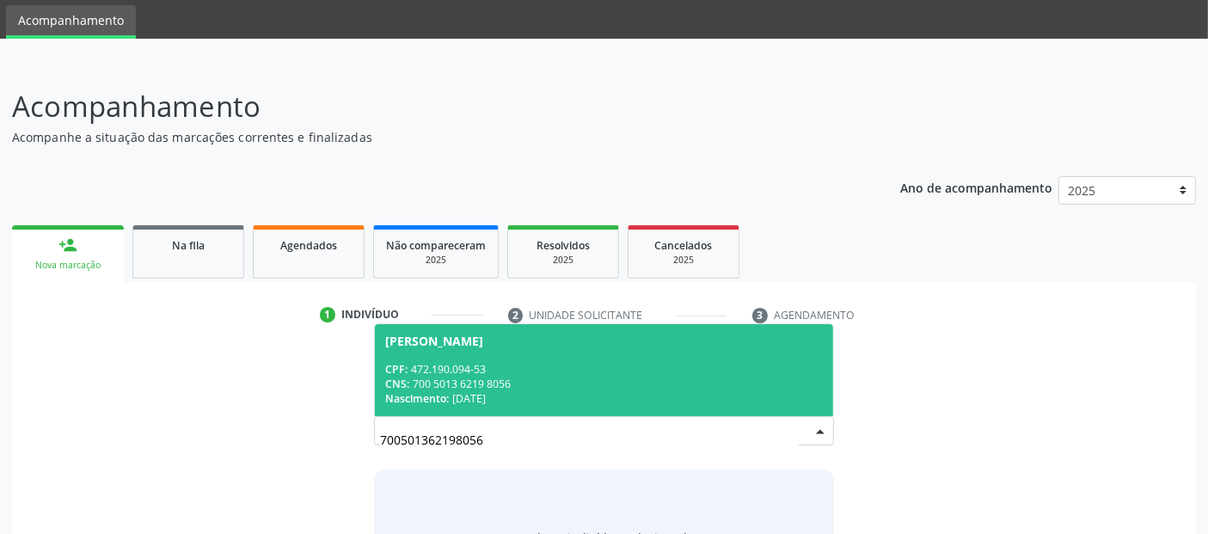
click at [702, 362] on div "CPF: 472.190.094-53" at bounding box center [603, 369] width 437 height 15
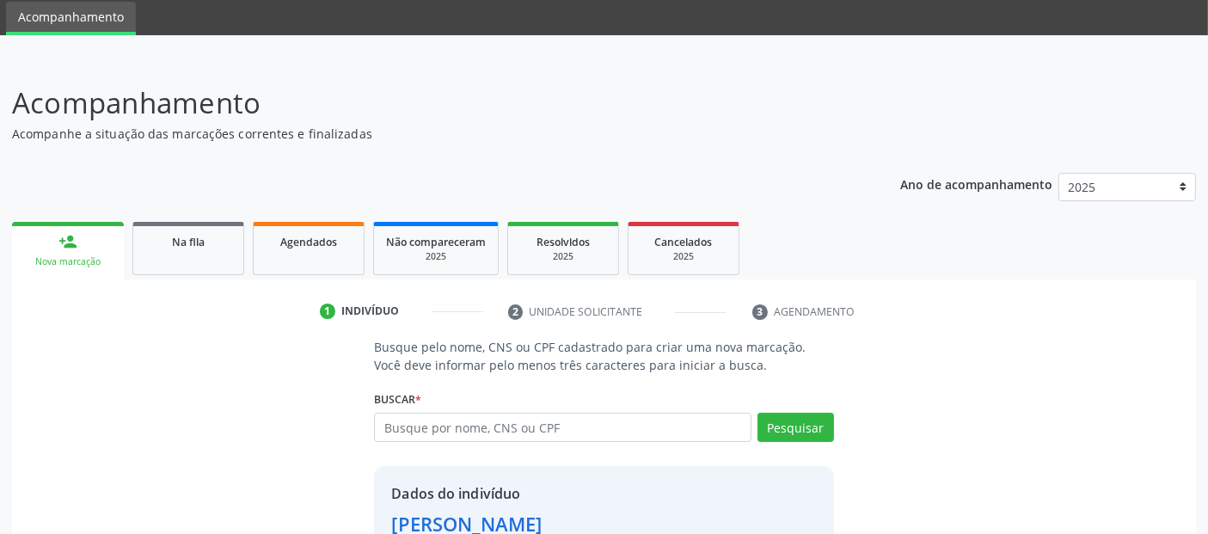
scroll to position [177, 0]
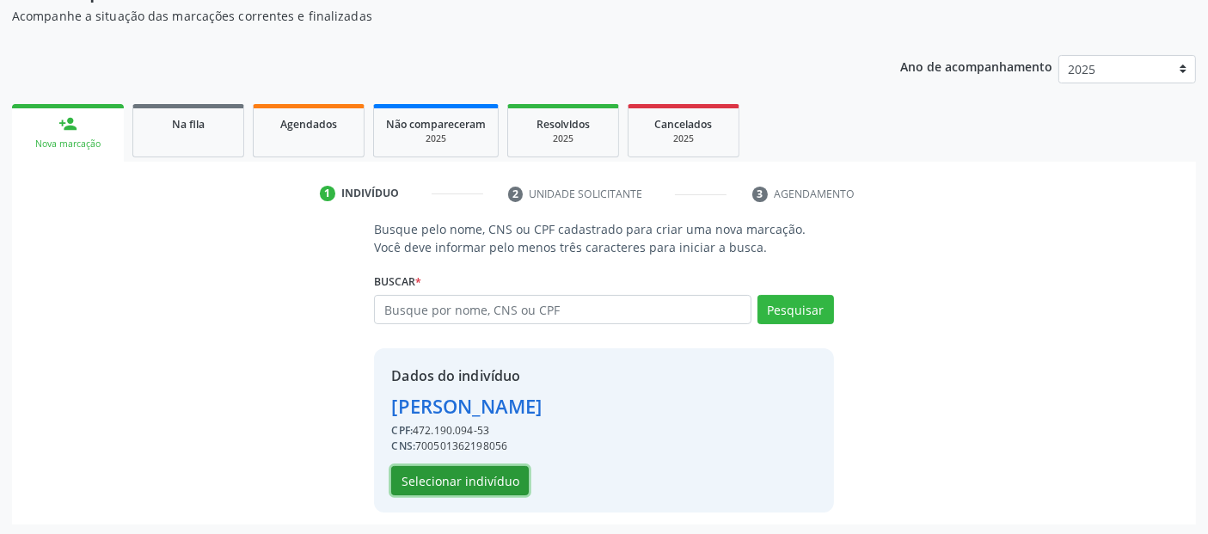
click at [466, 485] on button "Selecionar indivíduo" at bounding box center [460, 480] width 138 height 29
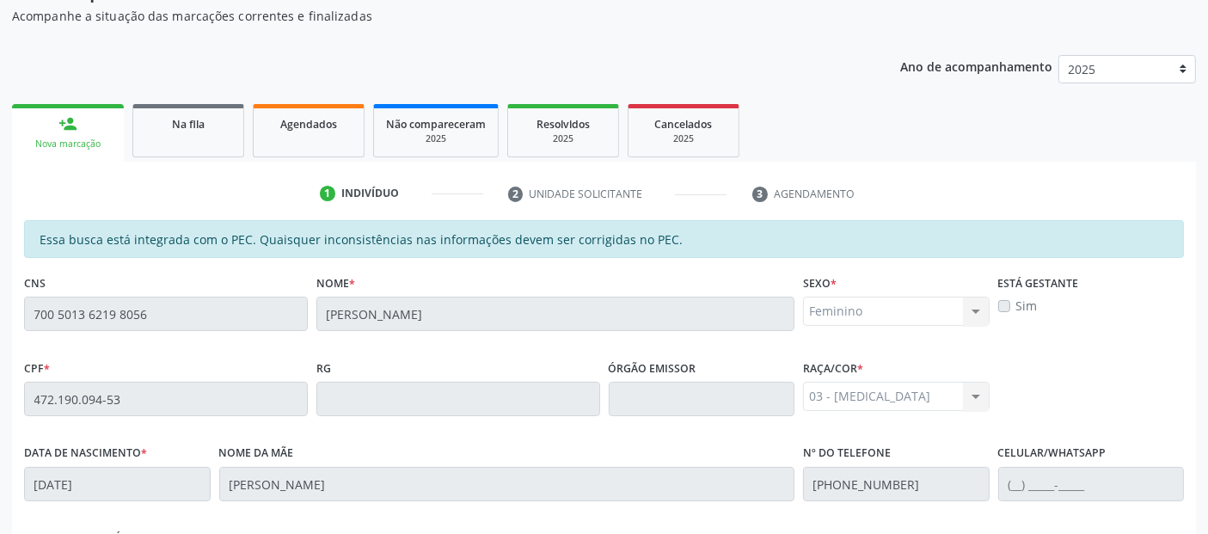
scroll to position [427, 0]
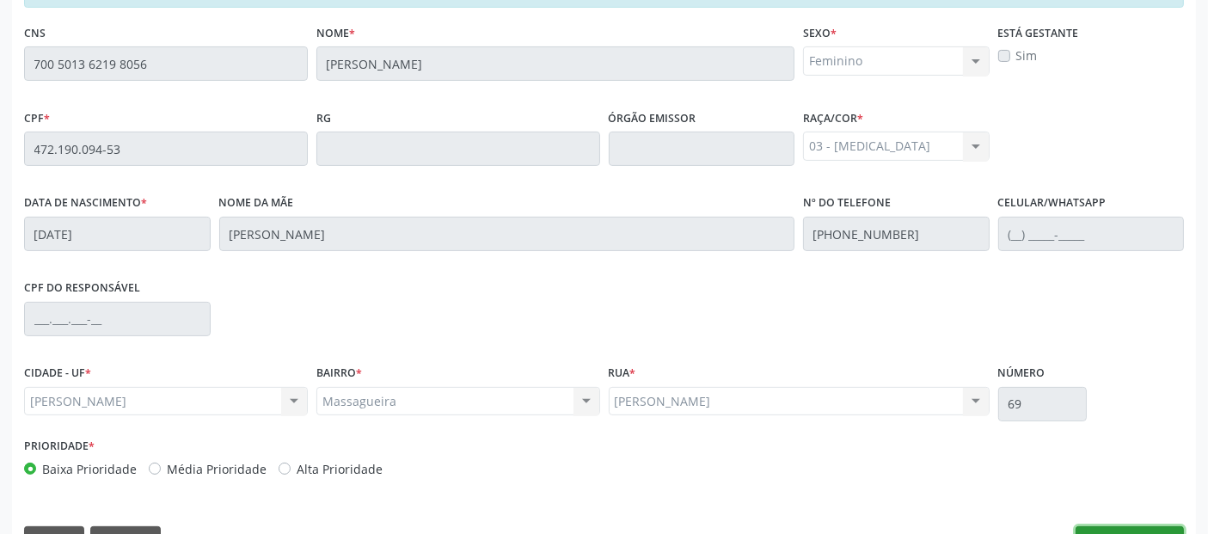
click at [1120, 526] on button "Nova marcação" at bounding box center [1129, 540] width 108 height 29
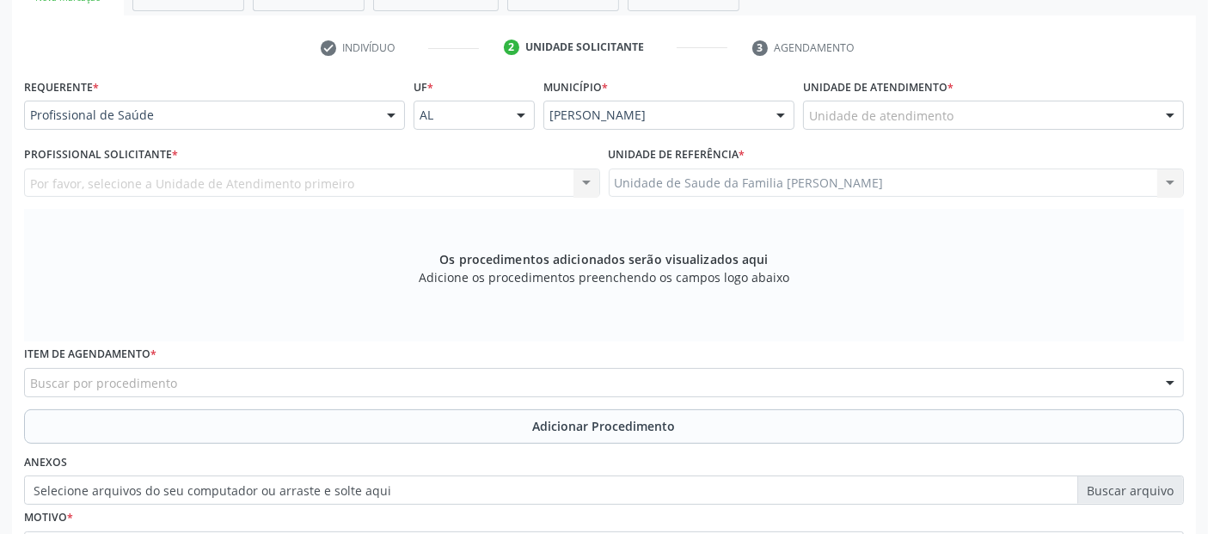
scroll to position [276, 0]
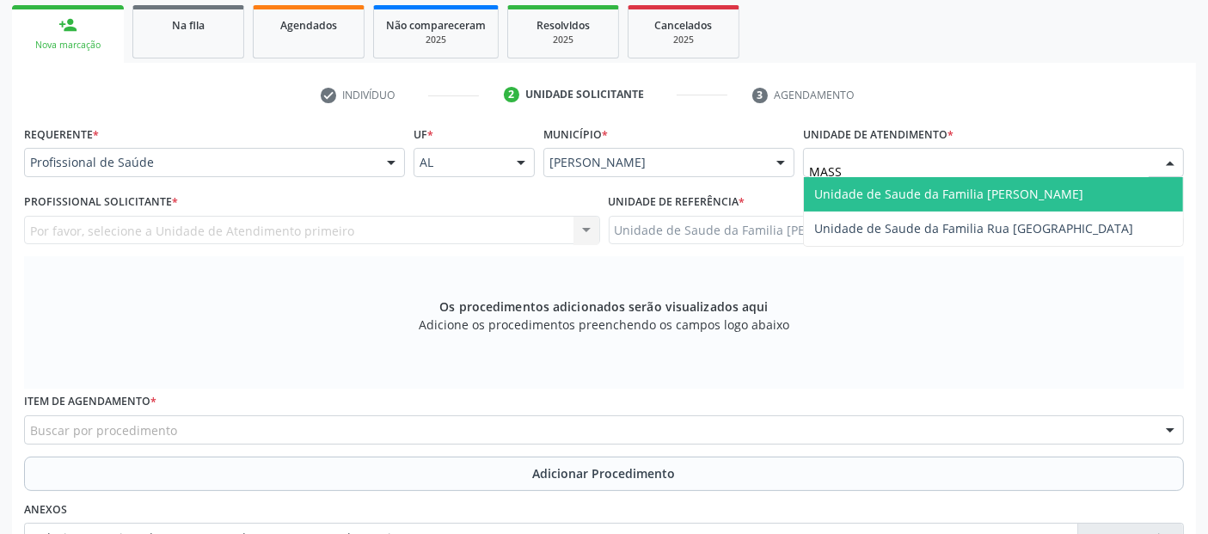
type input "MASSA"
click at [912, 202] on span "Unidade de Saude da Familia [PERSON_NAME]" at bounding box center [993, 194] width 379 height 34
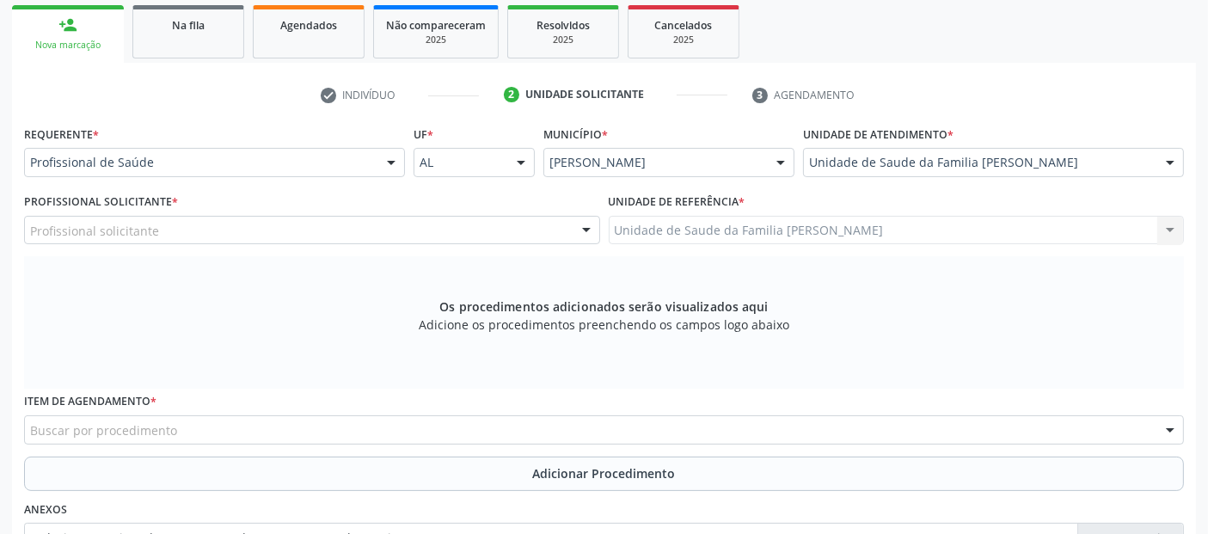
click at [254, 241] on div "Profissional solicitante" at bounding box center [312, 230] width 576 height 29
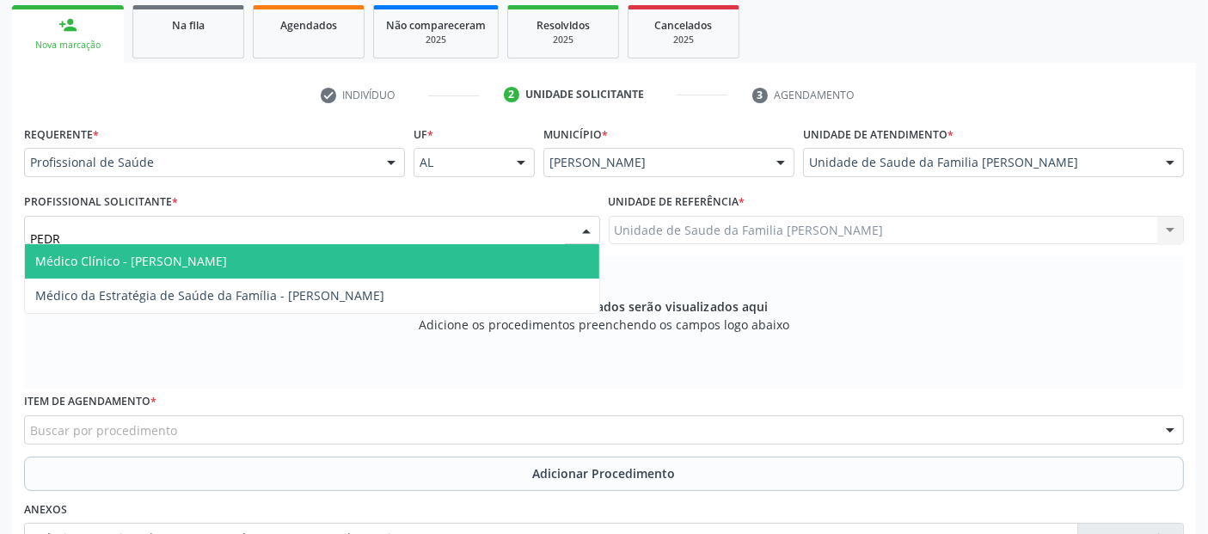
type input "[PERSON_NAME]"
click at [227, 254] on span "Médico Clínico - [PERSON_NAME]" at bounding box center [131, 261] width 192 height 16
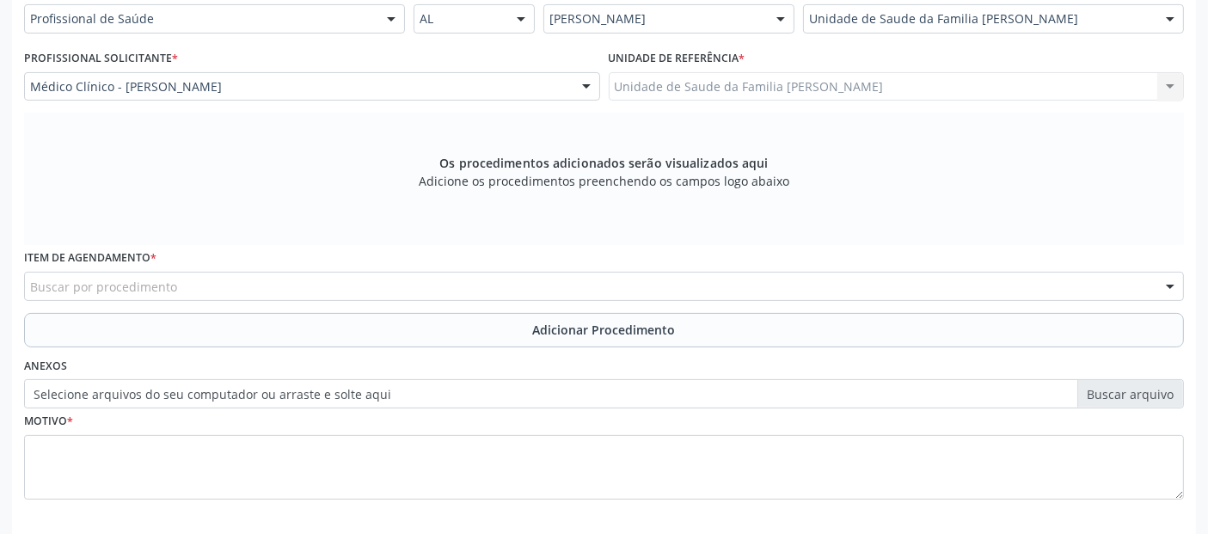
scroll to position [496, 0]
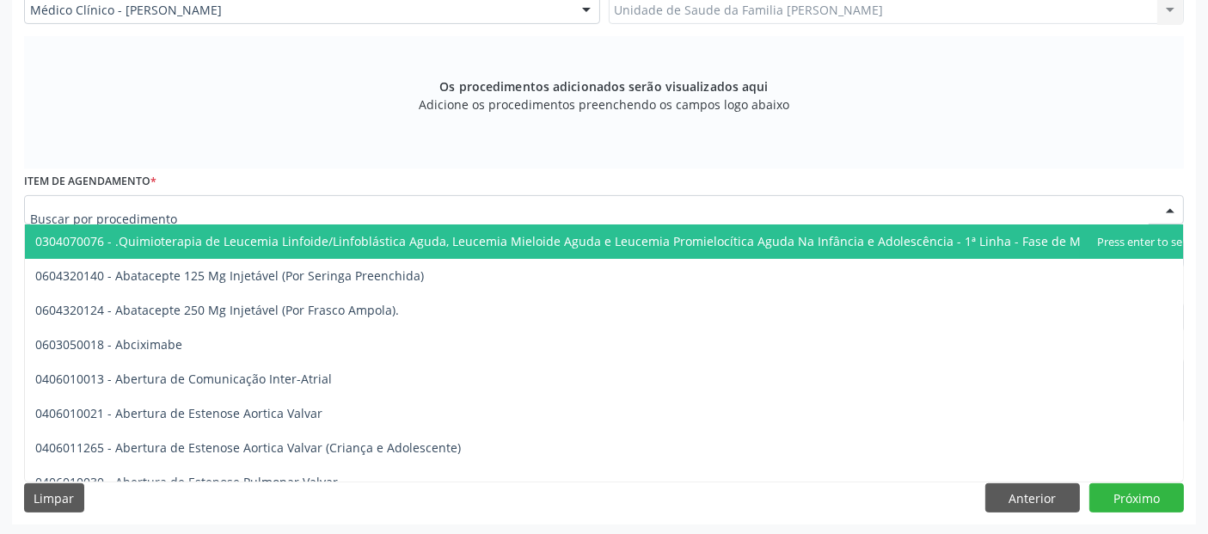
click at [219, 205] on div at bounding box center [604, 209] width 1160 height 29
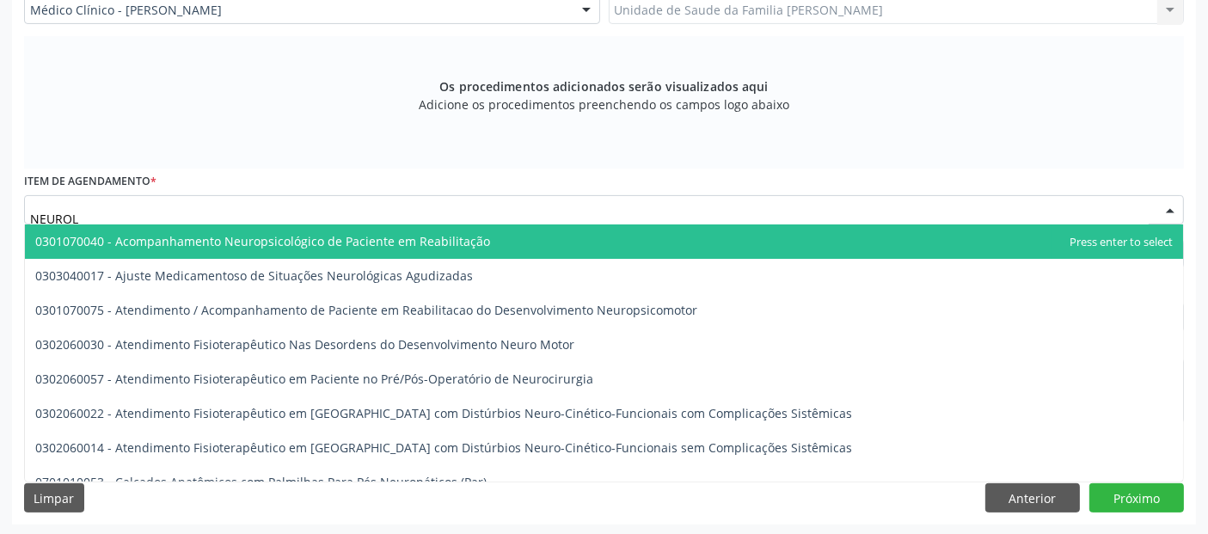
type input "NEUROLO"
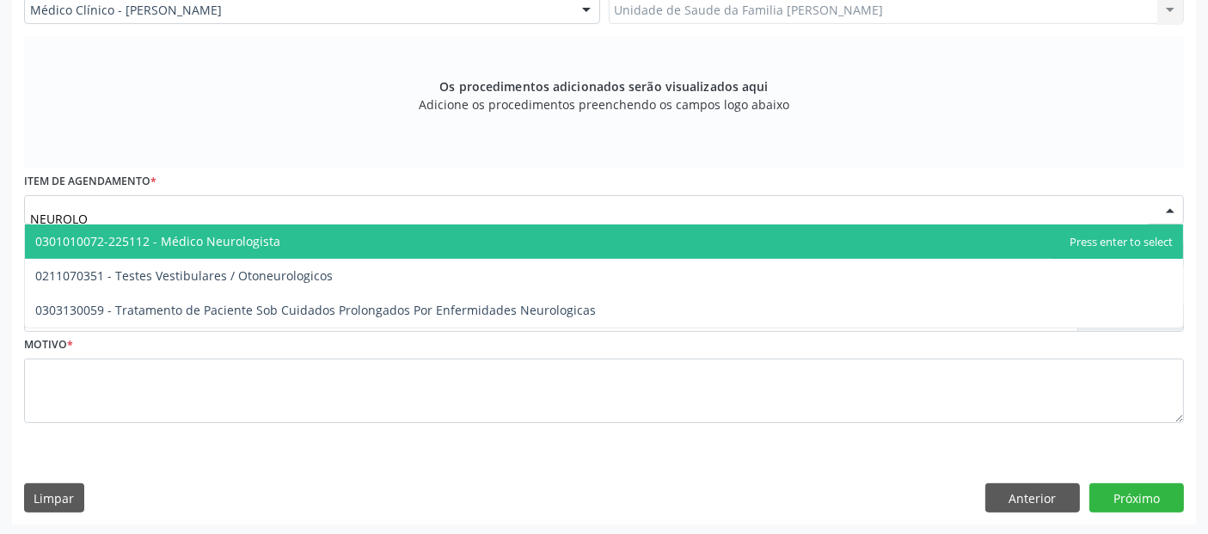
click at [223, 224] on span "0301010072-225112 - Médico Neurologista" at bounding box center [604, 241] width 1158 height 34
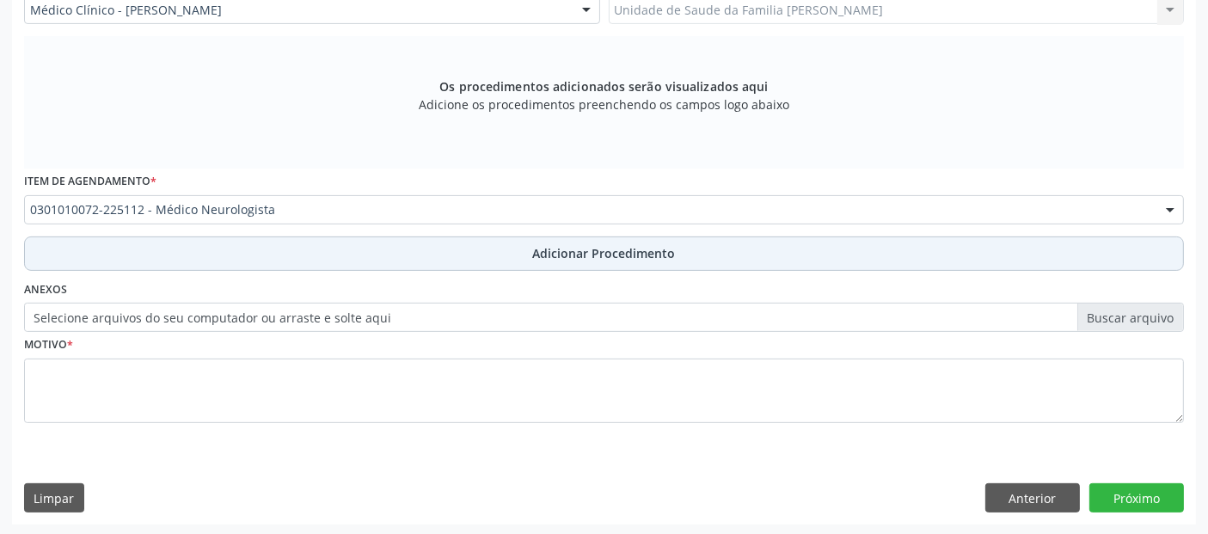
click at [309, 236] on button "Adicionar Procedimento" at bounding box center [604, 253] width 1160 height 34
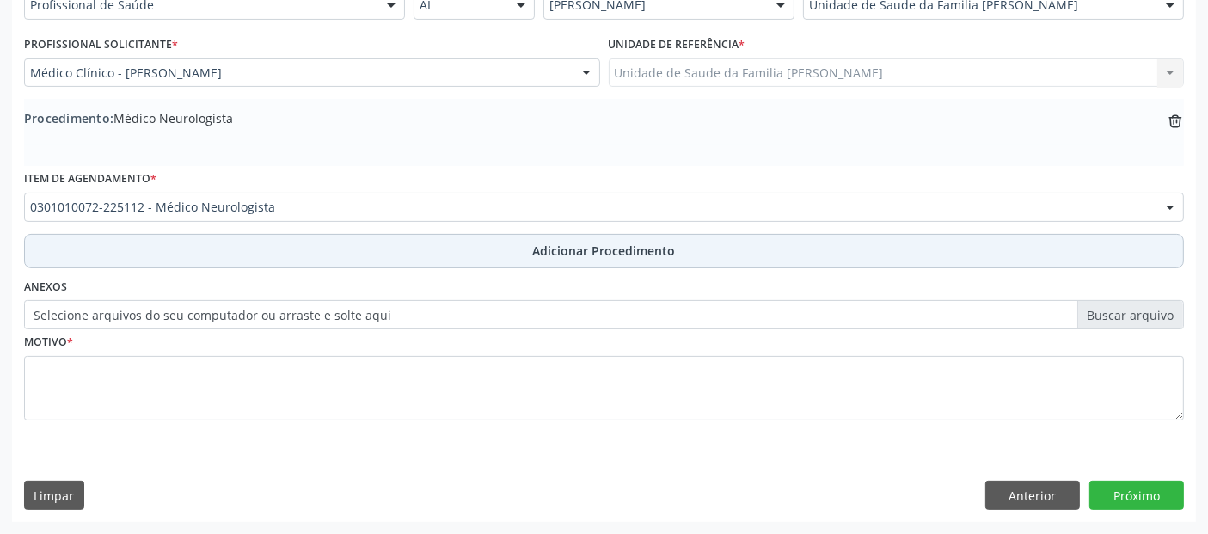
scroll to position [431, 0]
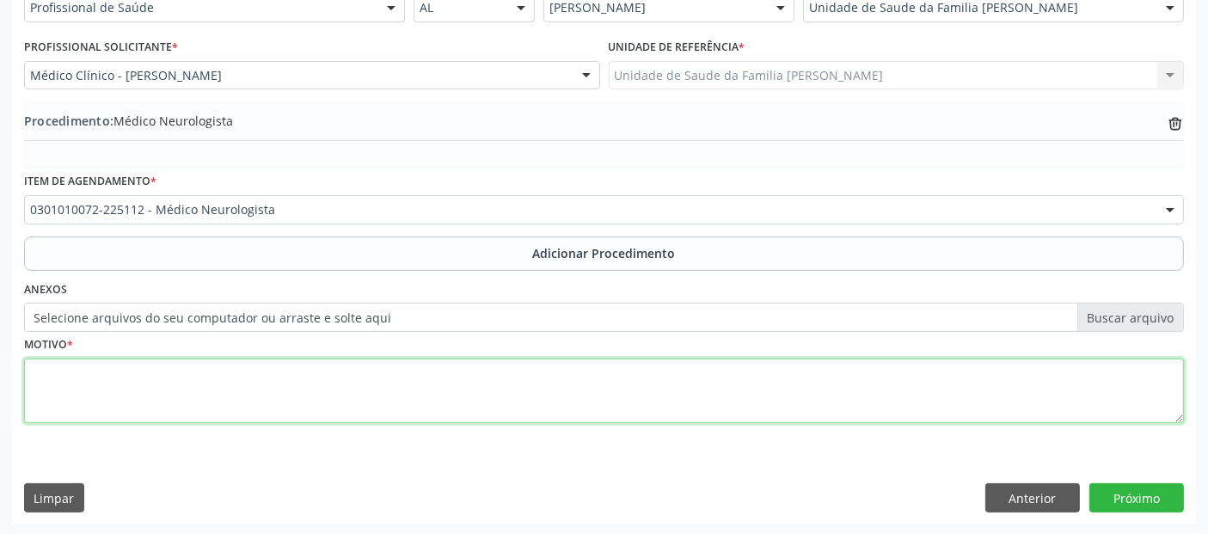
click at [278, 401] on textarea at bounding box center [604, 390] width 1160 height 65
type textarea "TREMORES BILATERAIS."
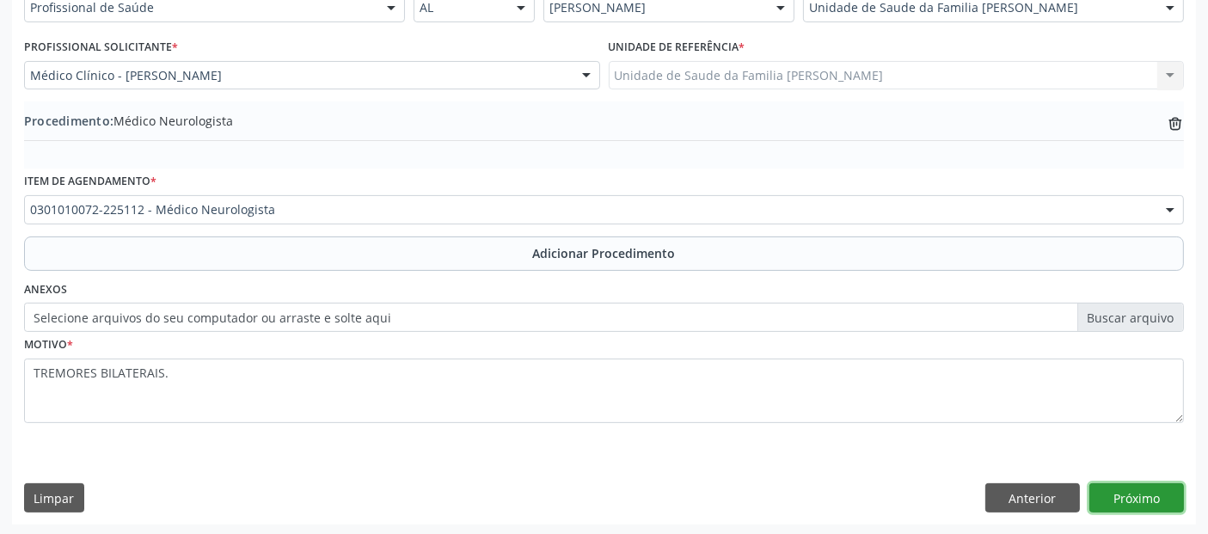
click at [1108, 485] on button "Próximo" at bounding box center [1136, 497] width 95 height 29
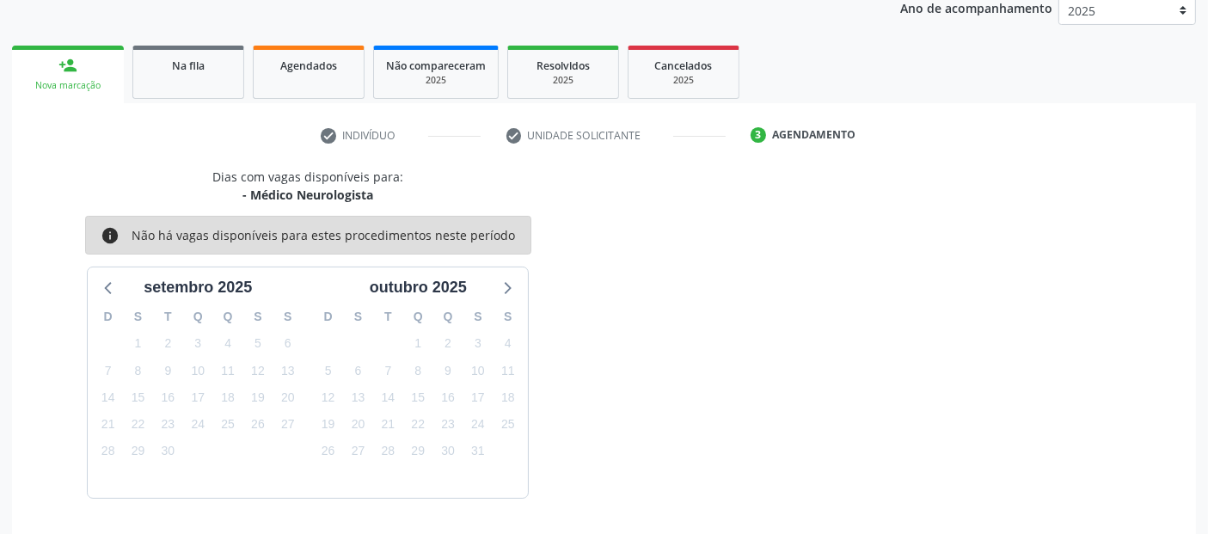
scroll to position [286, 0]
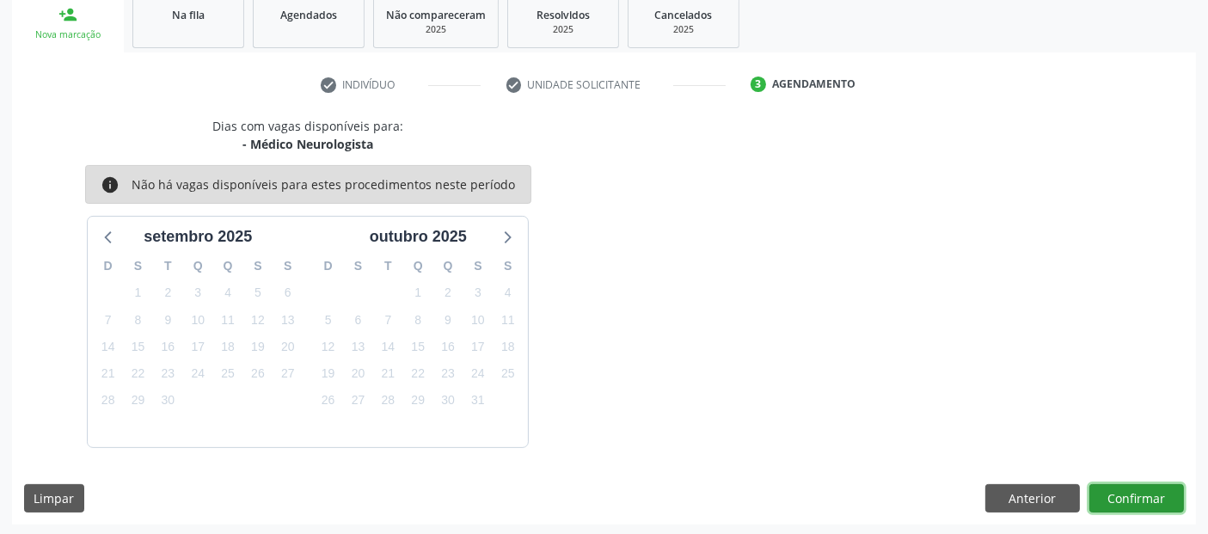
click at [1149, 492] on button "Confirmar" at bounding box center [1136, 498] width 95 height 29
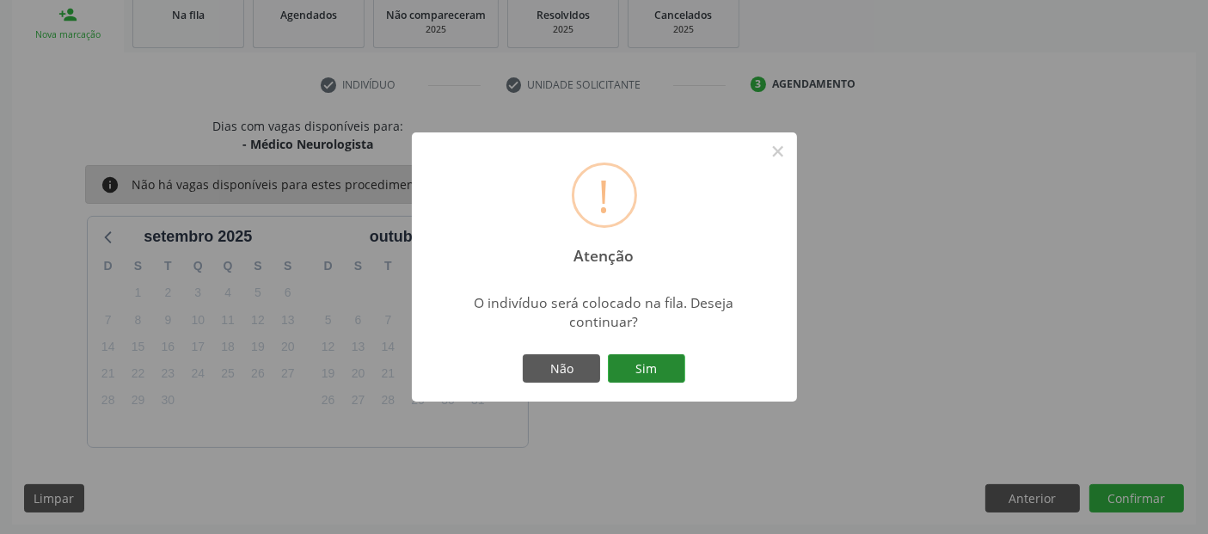
click at [668, 356] on button "Sim" at bounding box center [646, 368] width 77 height 29
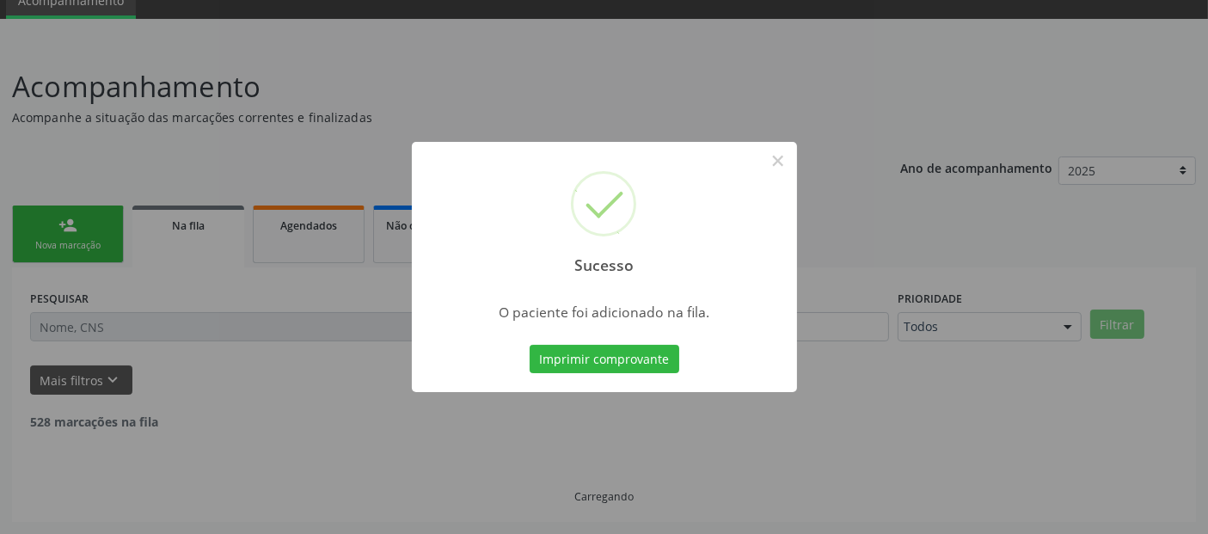
scroll to position [56, 0]
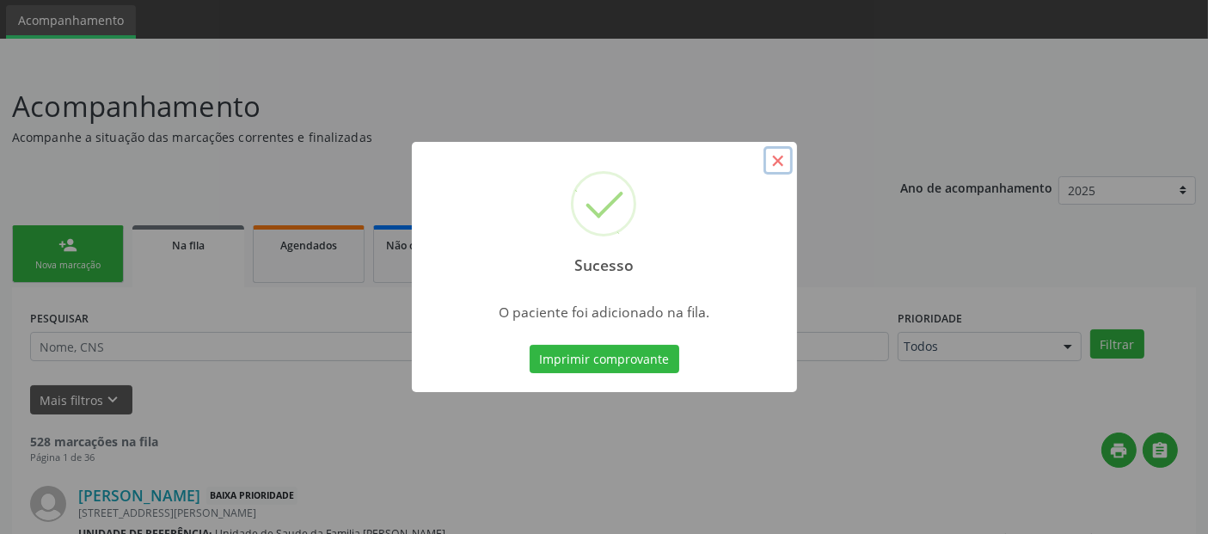
click at [774, 156] on button "×" at bounding box center [777, 160] width 29 height 29
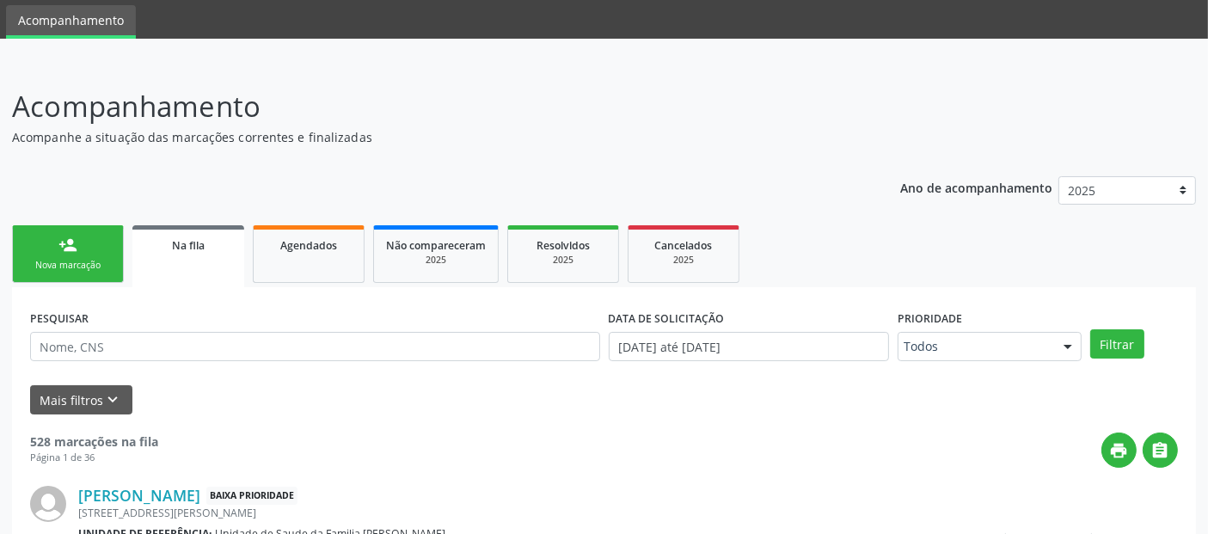
click at [60, 278] on link "person_add Nova marcação" at bounding box center [68, 254] width 112 height 58
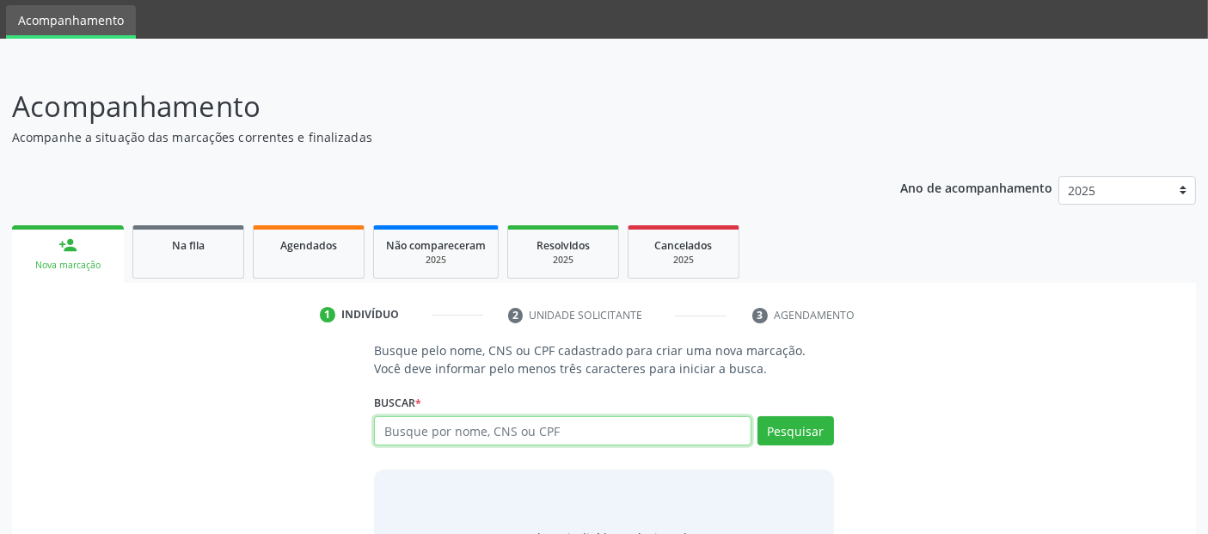
click at [474, 431] on input "text" at bounding box center [562, 430] width 376 height 29
type input "708907788379311"
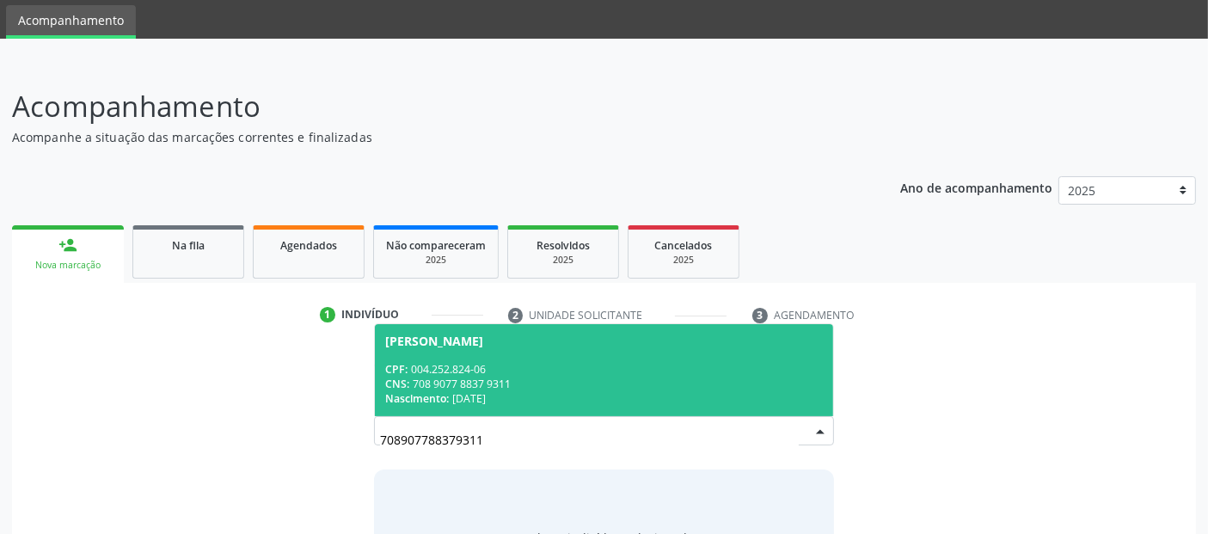
click at [777, 370] on div "CPF: 004.252.824-06" at bounding box center [603, 369] width 437 height 15
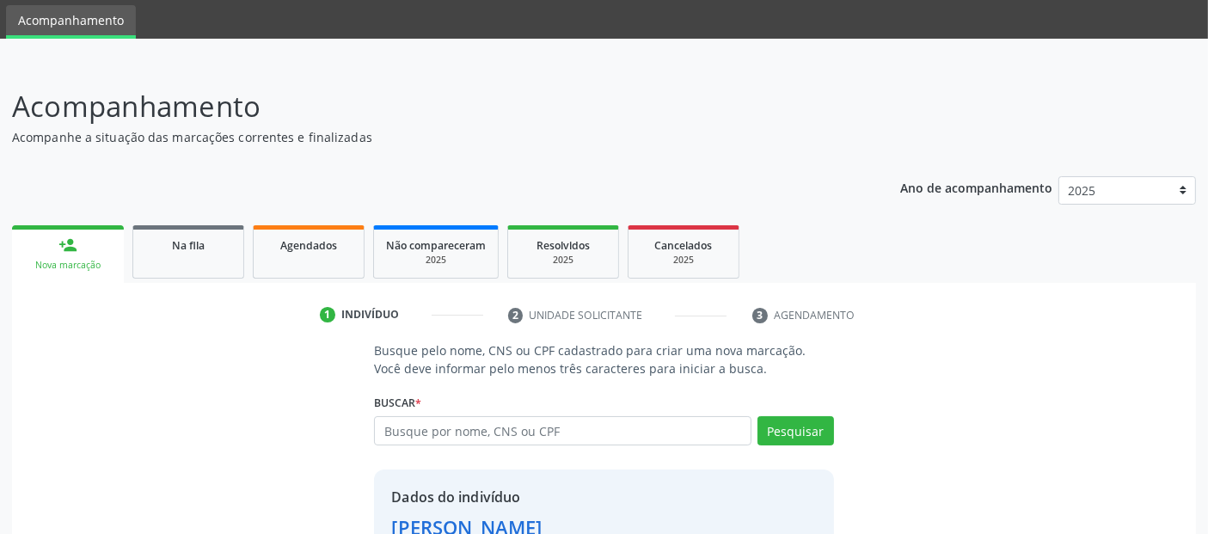
scroll to position [177, 0]
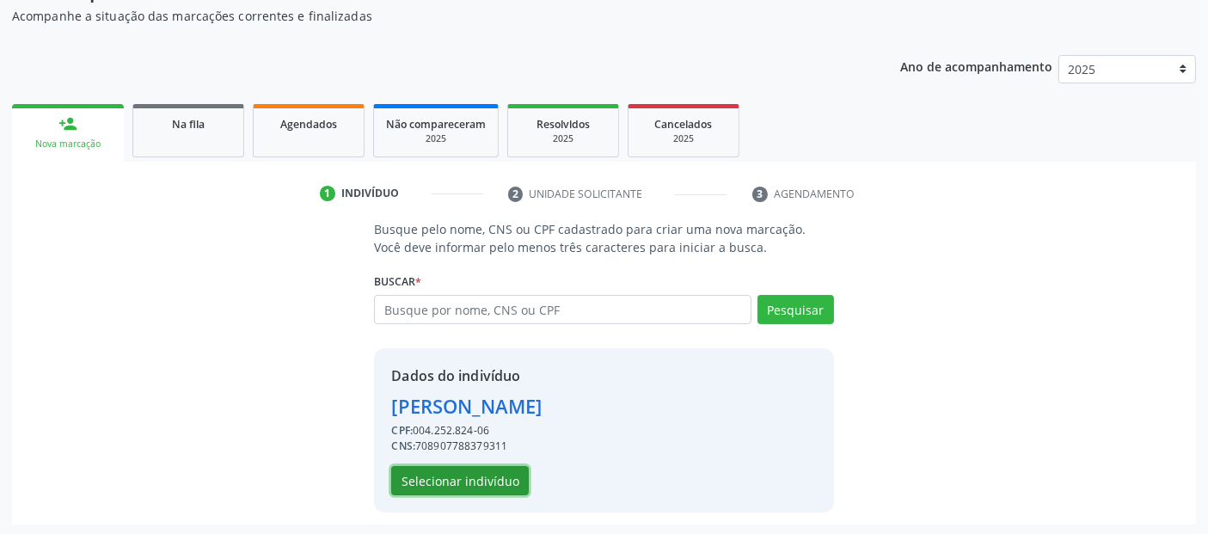
click at [474, 484] on button "Selecionar indivíduo" at bounding box center [460, 480] width 138 height 29
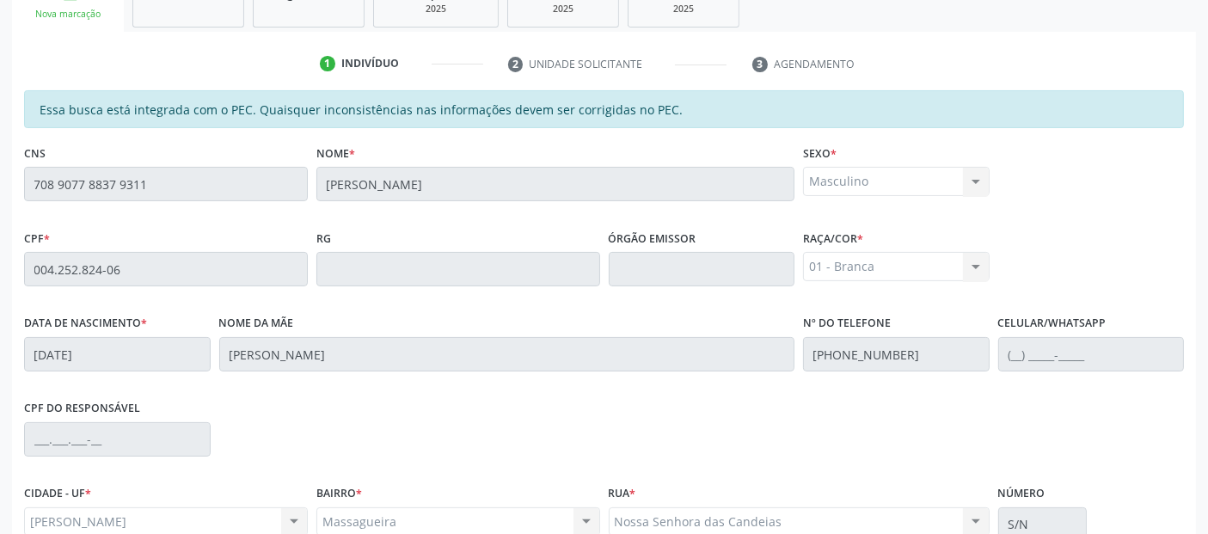
scroll to position [469, 0]
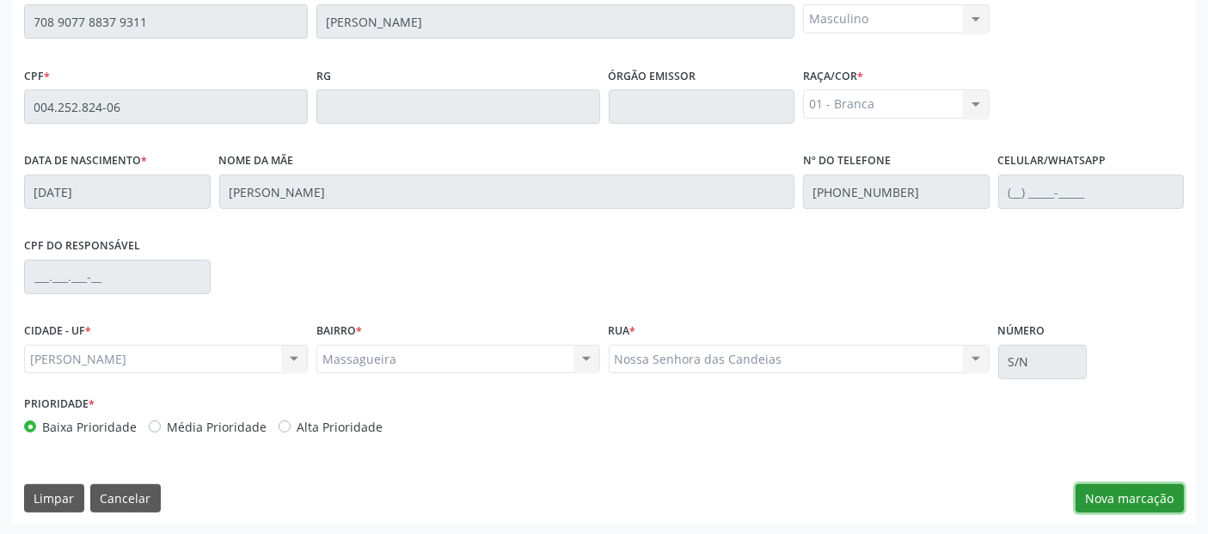
click at [1089, 499] on button "Nova marcação" at bounding box center [1129, 498] width 108 height 29
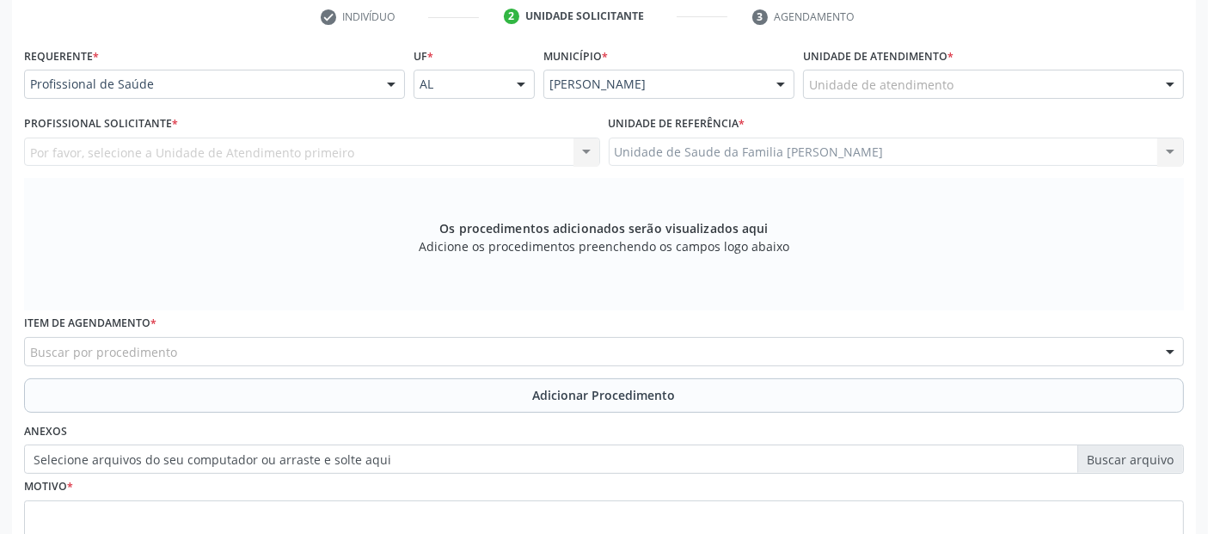
scroll to position [329, 0]
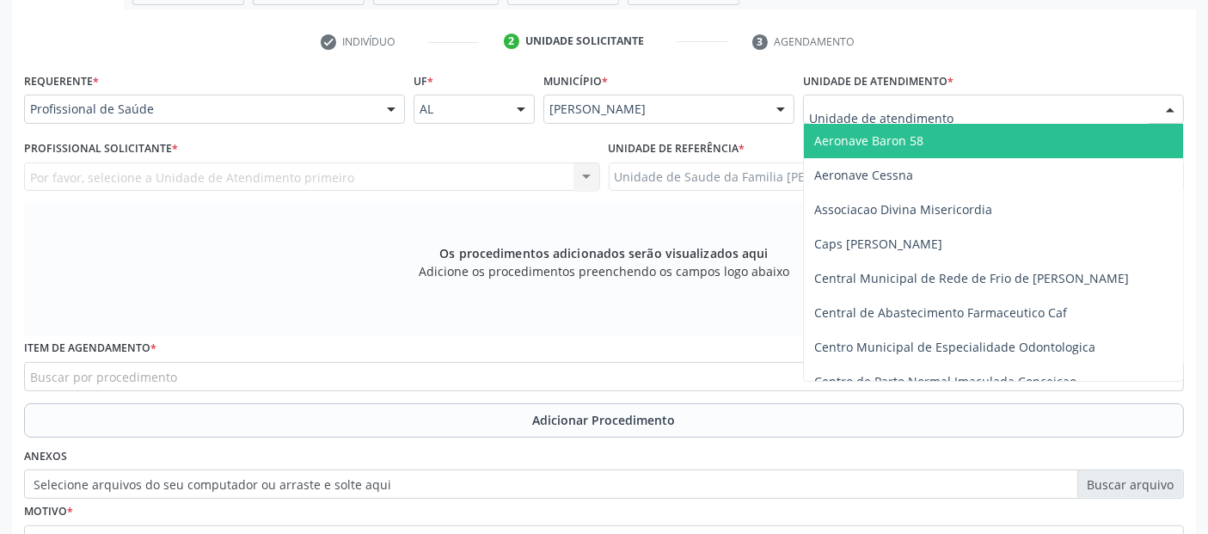
click at [914, 109] on input "text" at bounding box center [979, 118] width 340 height 34
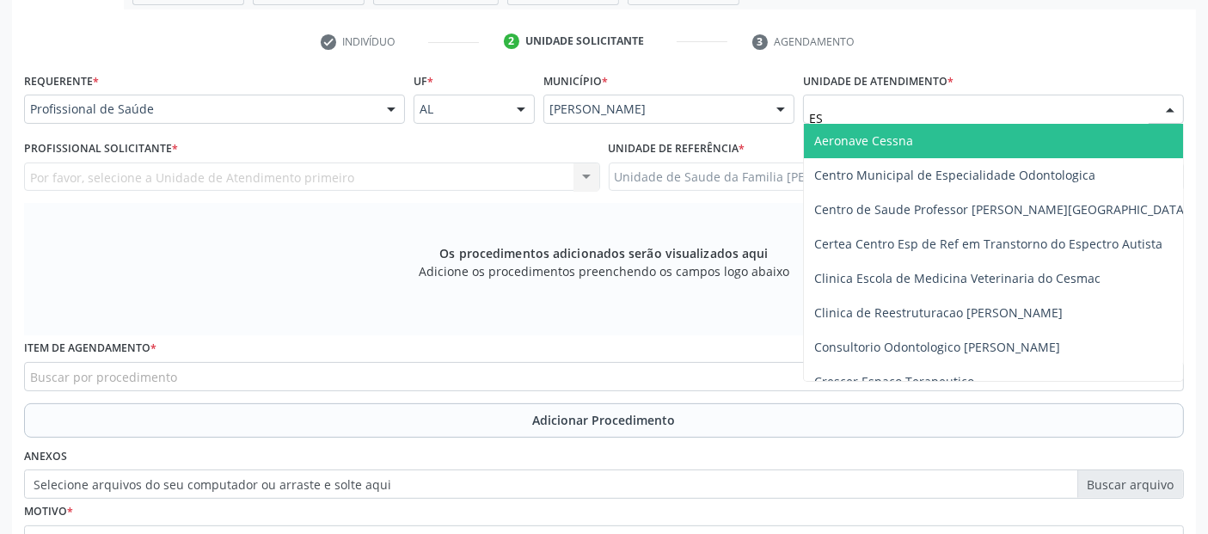
type input "E"
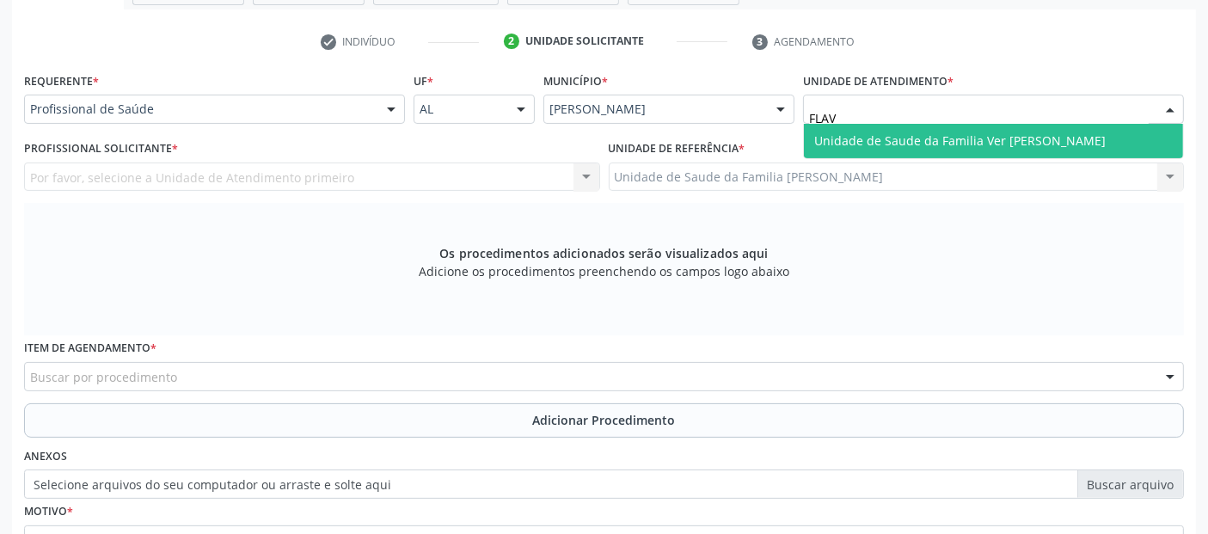
type input "FLAVI"
click at [918, 132] on span "Unidade de Saude da Familia Ver [PERSON_NAME]" at bounding box center [959, 140] width 291 height 16
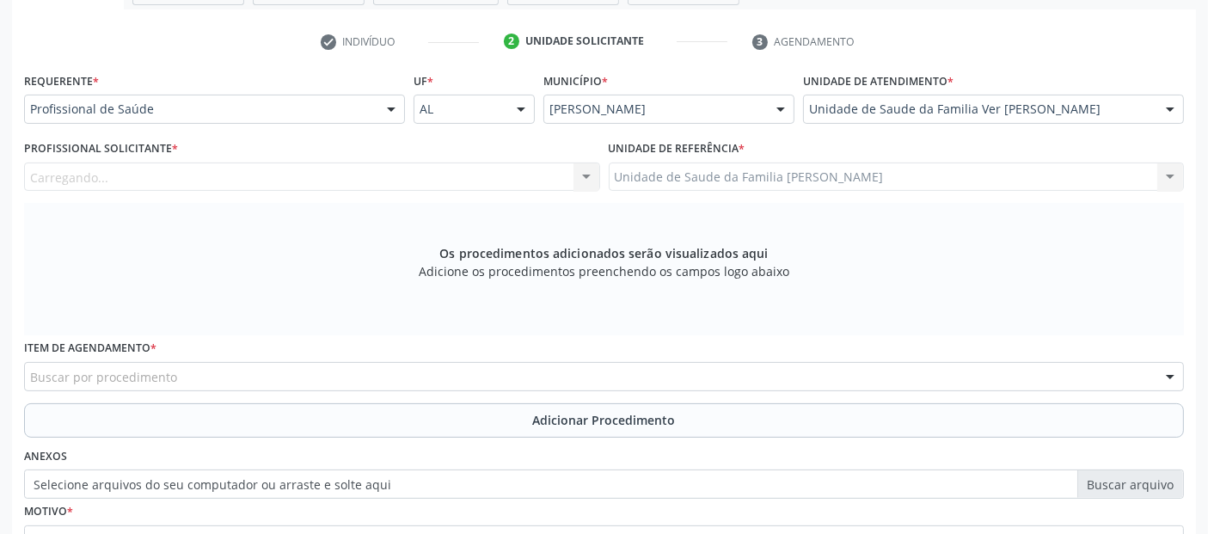
click at [378, 189] on div "Profissional Solicitante * [GEOGRAPHIC_DATA]... Nenhum resultado encontrado par…" at bounding box center [312, 169] width 585 height 67
click at [373, 187] on div "Profissional solicitante" at bounding box center [312, 176] width 576 height 29
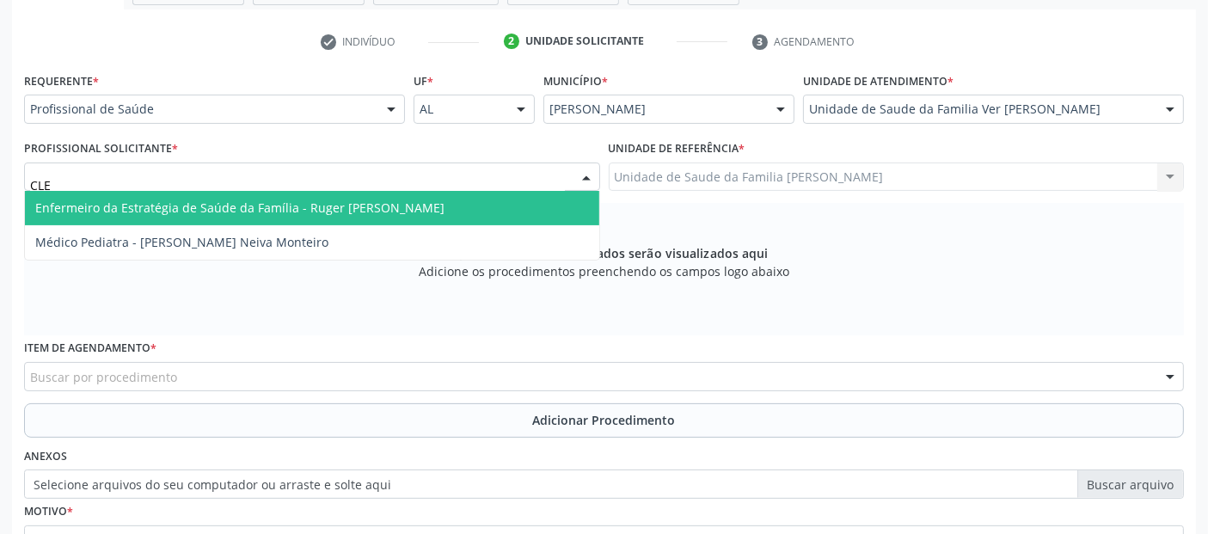
type input "CLER"
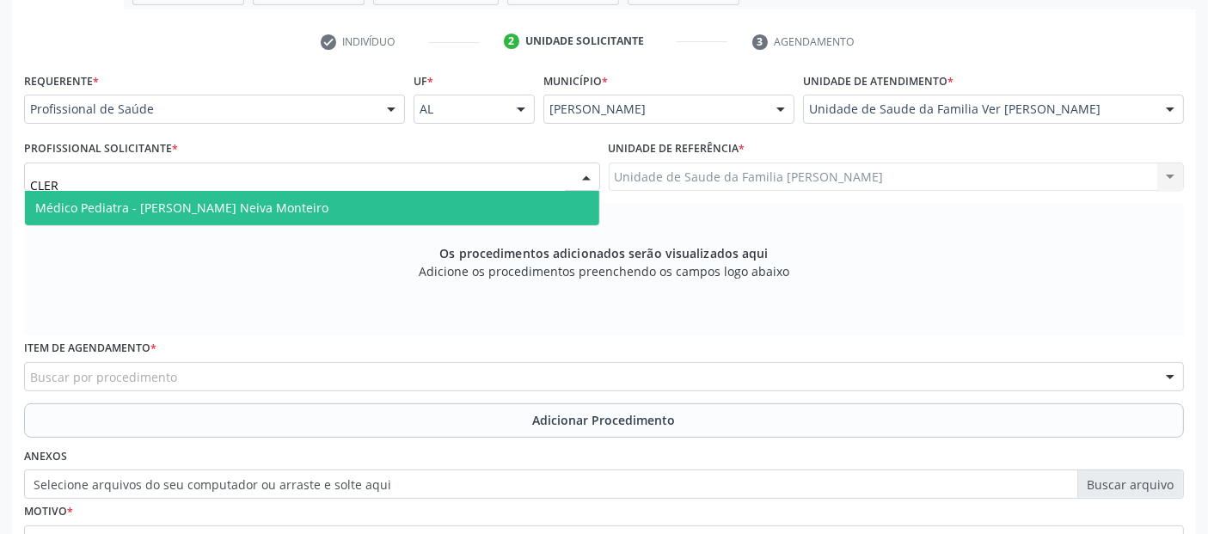
click at [340, 204] on span "Médico Pediatra - [PERSON_NAME] Neiva Monteiro" at bounding box center [312, 208] width 574 height 34
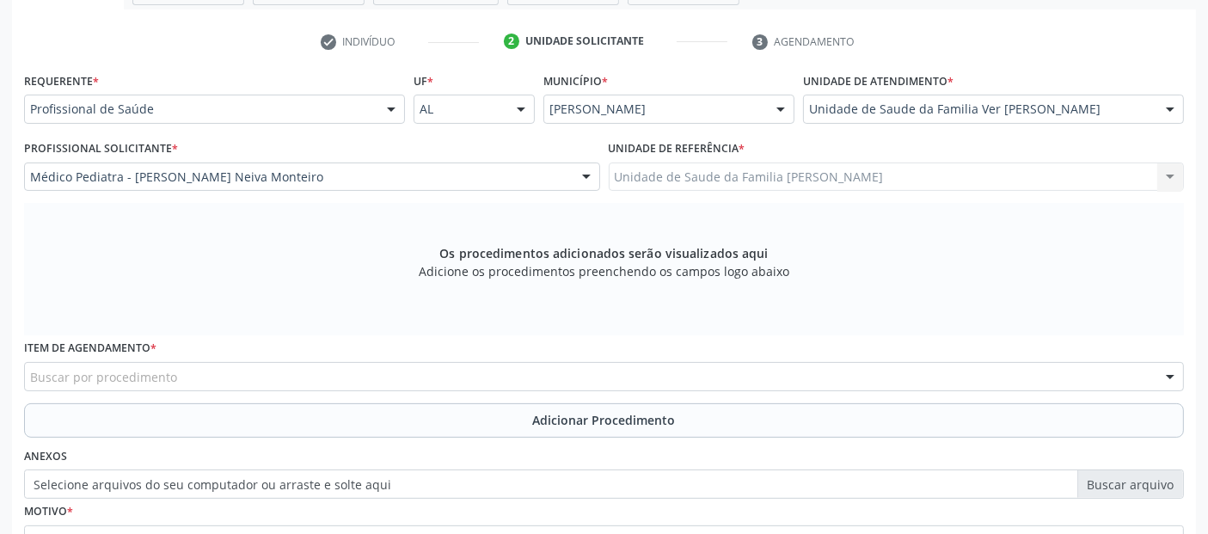
click at [239, 371] on div "Buscar por procedimento" at bounding box center [604, 376] width 1160 height 29
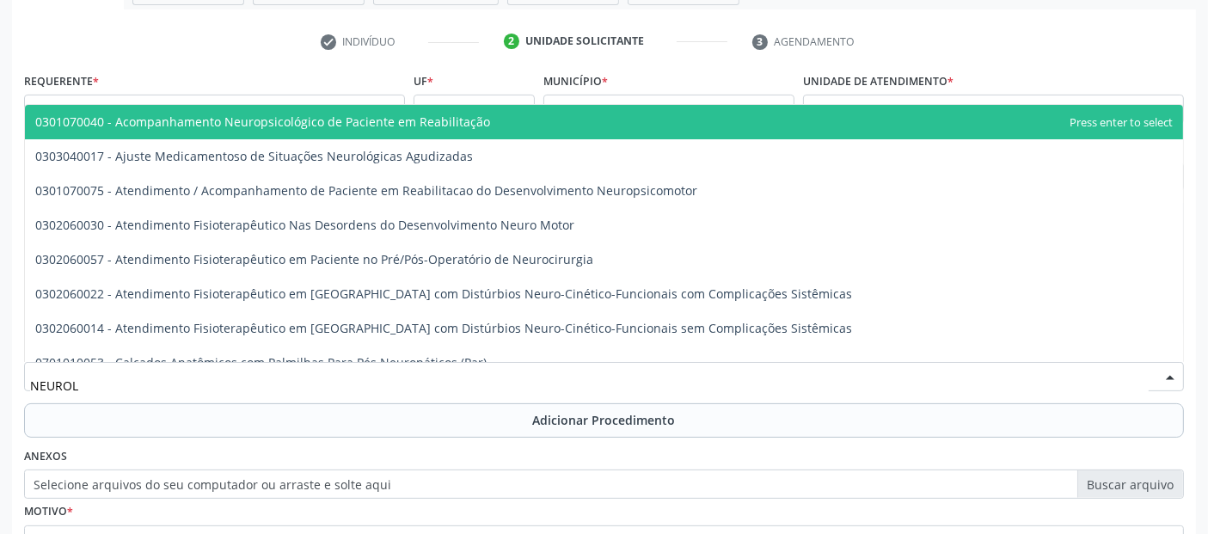
type input "NEUROLO"
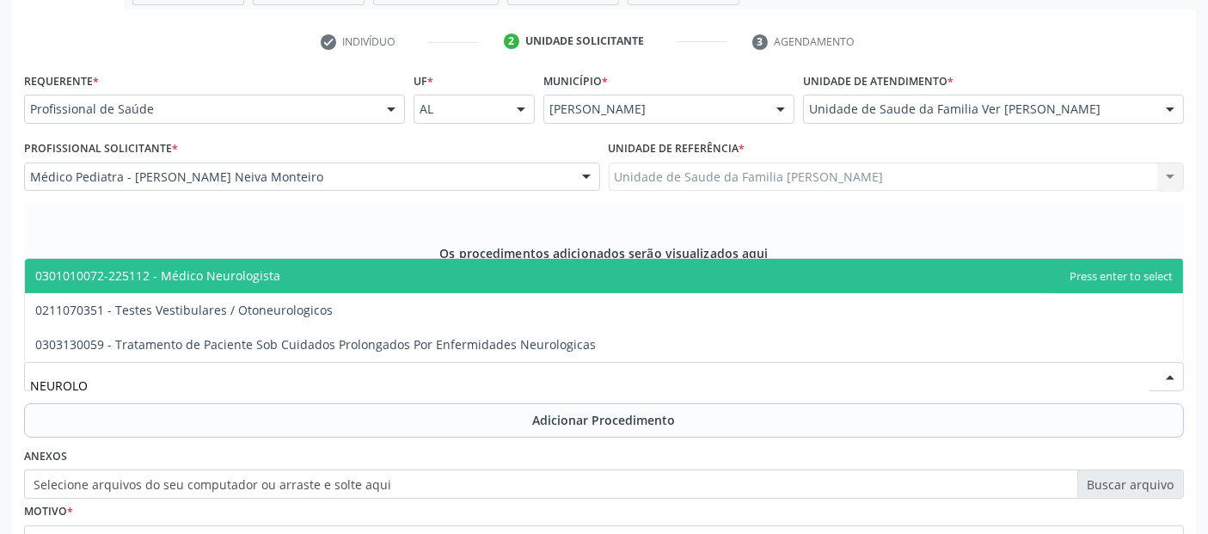
click at [263, 264] on span "0301010072-225112 - Médico Neurologista" at bounding box center [604, 276] width 1158 height 34
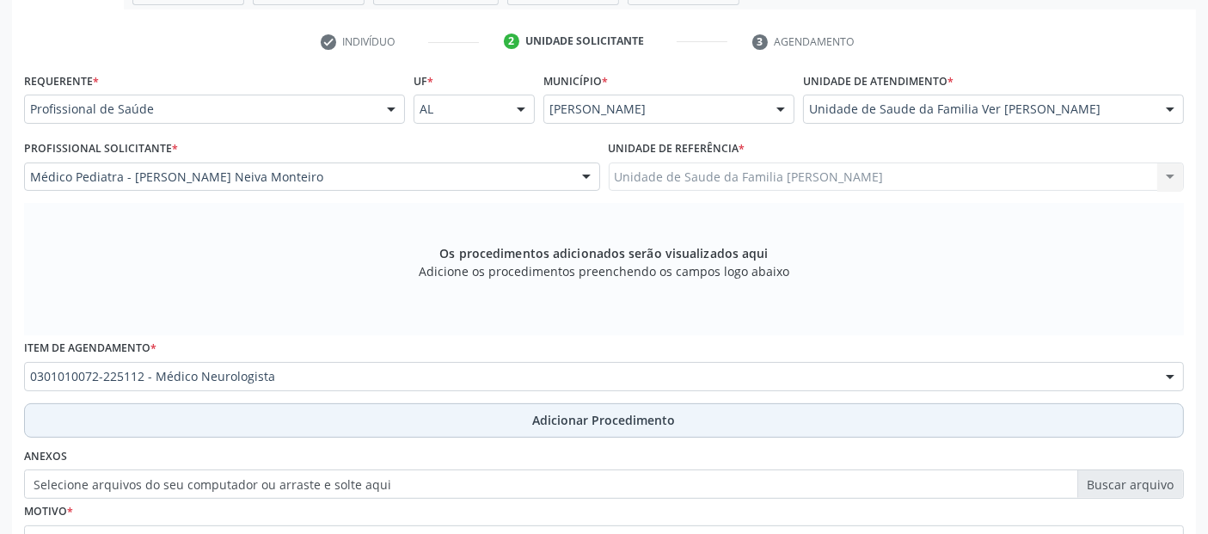
click at [313, 414] on button "Adicionar Procedimento" at bounding box center [604, 420] width 1160 height 34
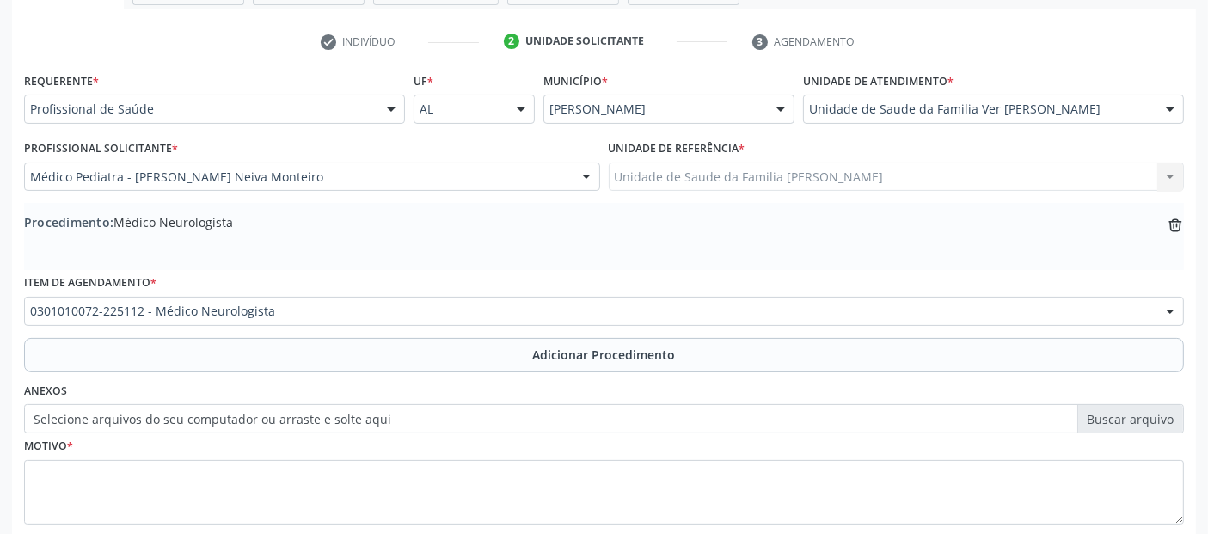
scroll to position [431, 0]
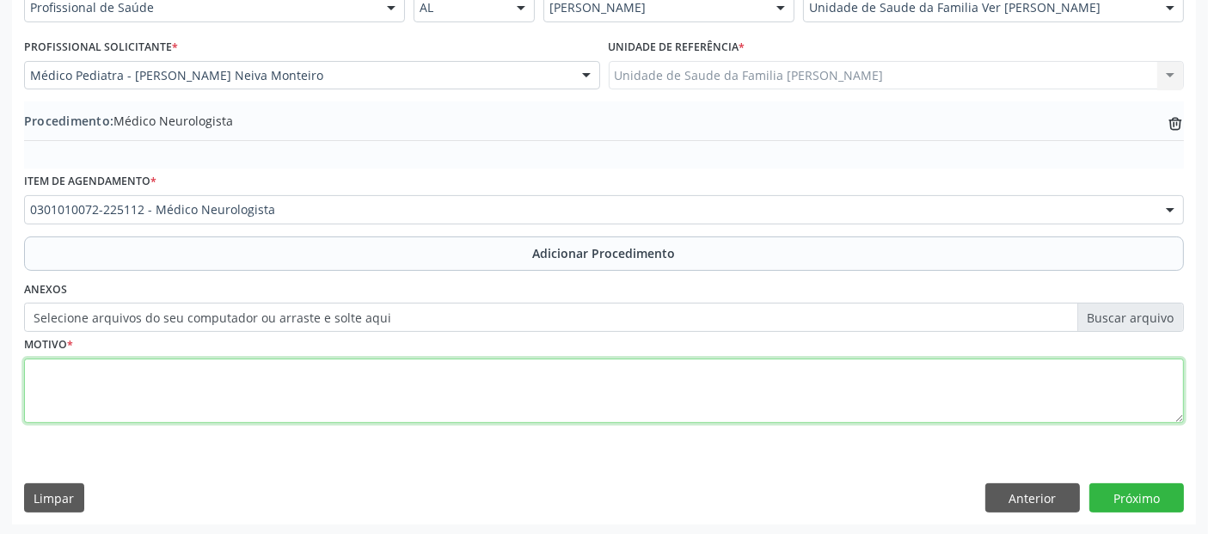
click at [628, 401] on textarea at bounding box center [604, 390] width 1160 height 65
type textarea "NEUROPEDIATRA . INVESTIGAÇÃO DE TEA."
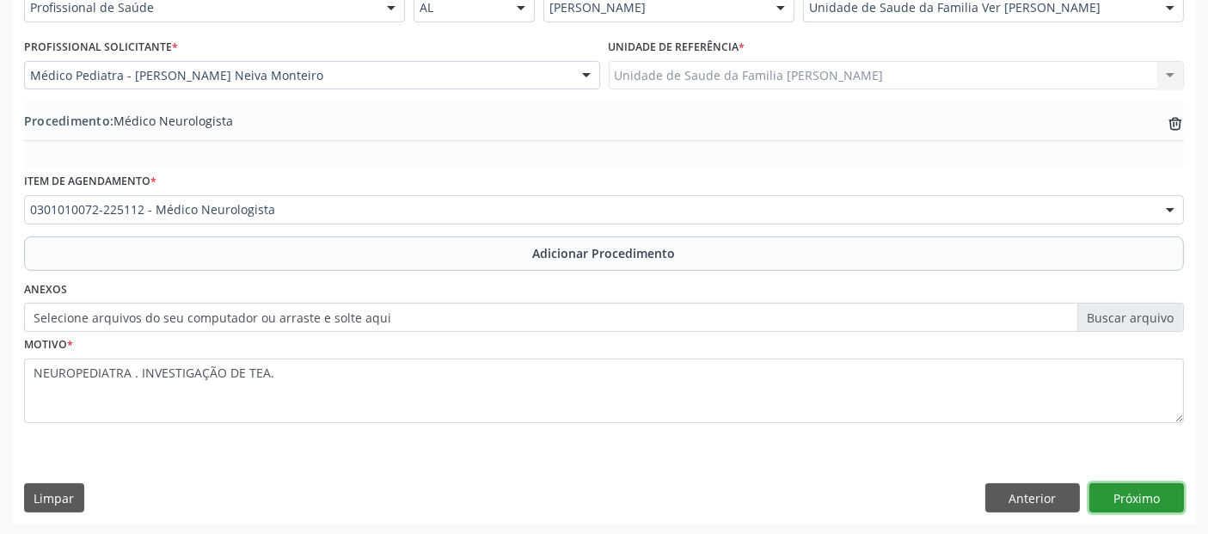
click at [1173, 484] on button "Próximo" at bounding box center [1136, 497] width 95 height 29
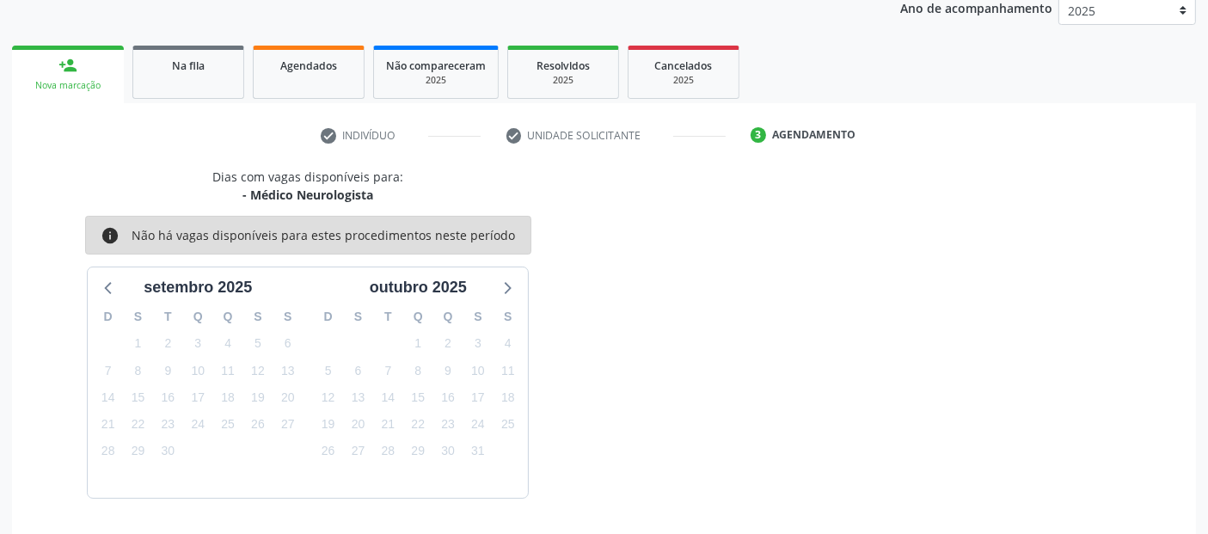
scroll to position [286, 0]
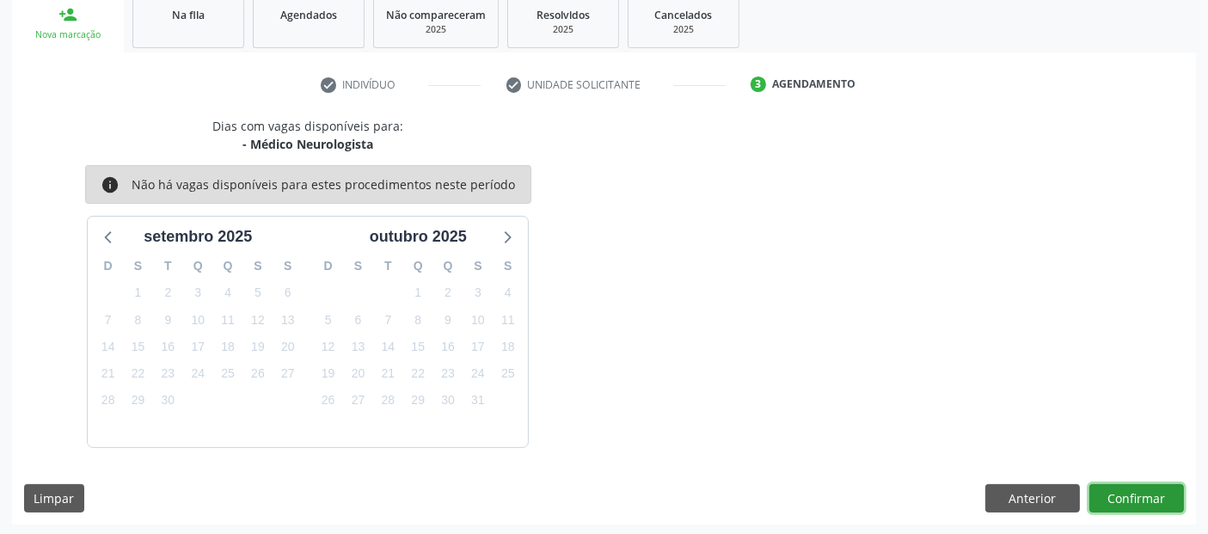
click at [1173, 484] on button "Confirmar" at bounding box center [1136, 498] width 95 height 29
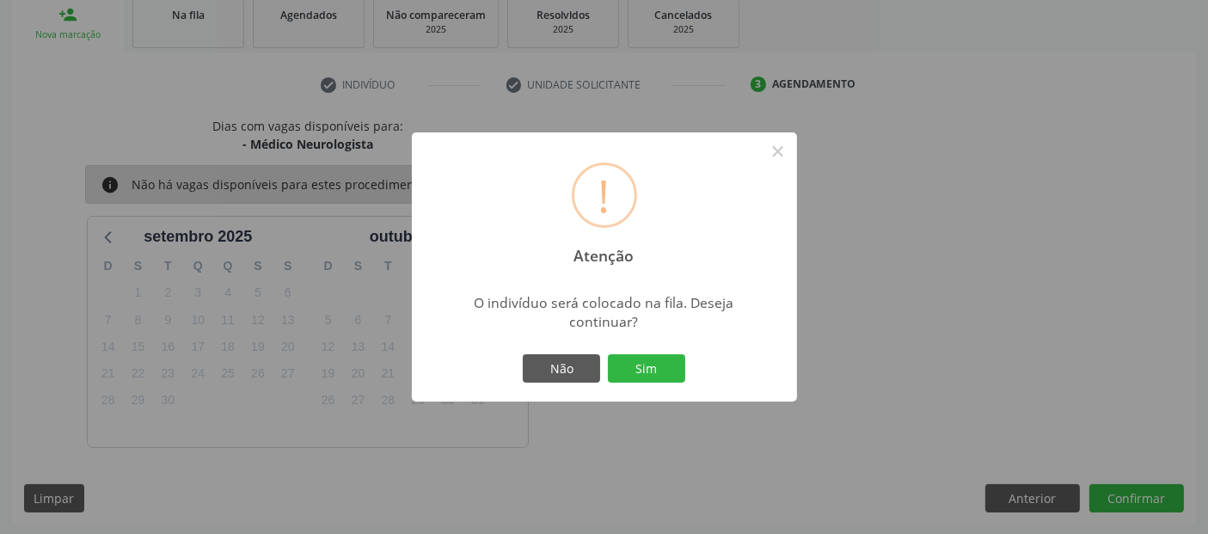
click at [608, 354] on button "Sim" at bounding box center [646, 368] width 77 height 29
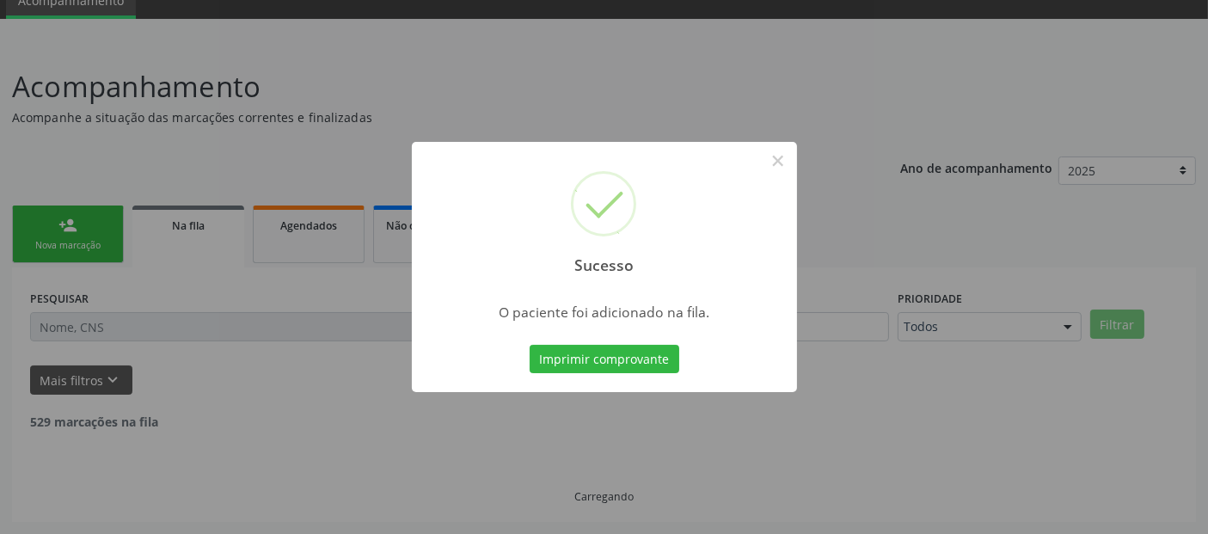
scroll to position [56, 0]
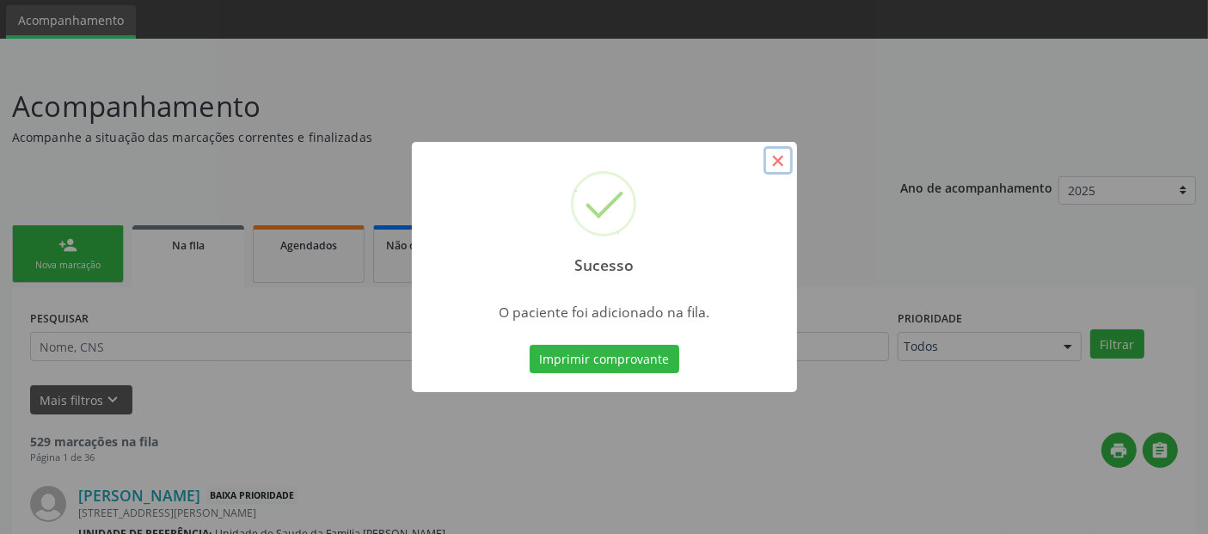
click at [782, 163] on button "×" at bounding box center [777, 160] width 29 height 29
